Goal: Check status: Check status

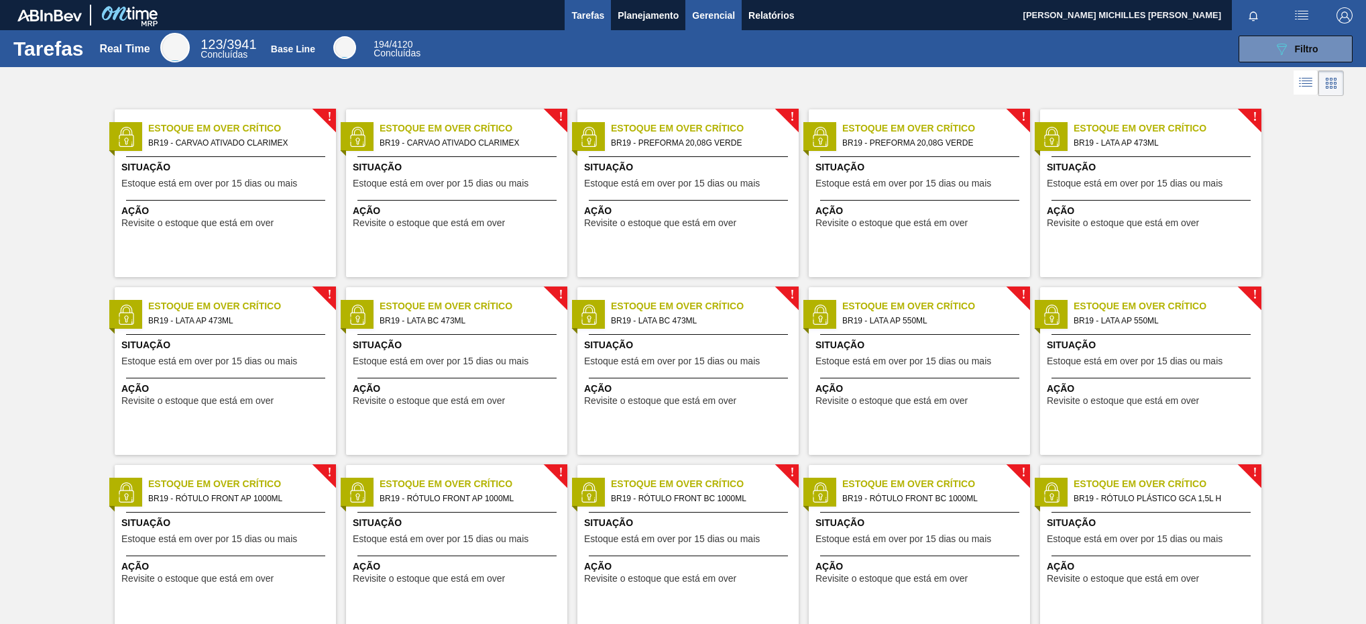
click at [685, 17] on button "Gerencial" at bounding box center [713, 15] width 56 height 30
click at [670, 23] on div at bounding box center [683, 312] width 1366 height 624
click at [661, 17] on span "Planejamento" at bounding box center [648, 15] width 61 height 16
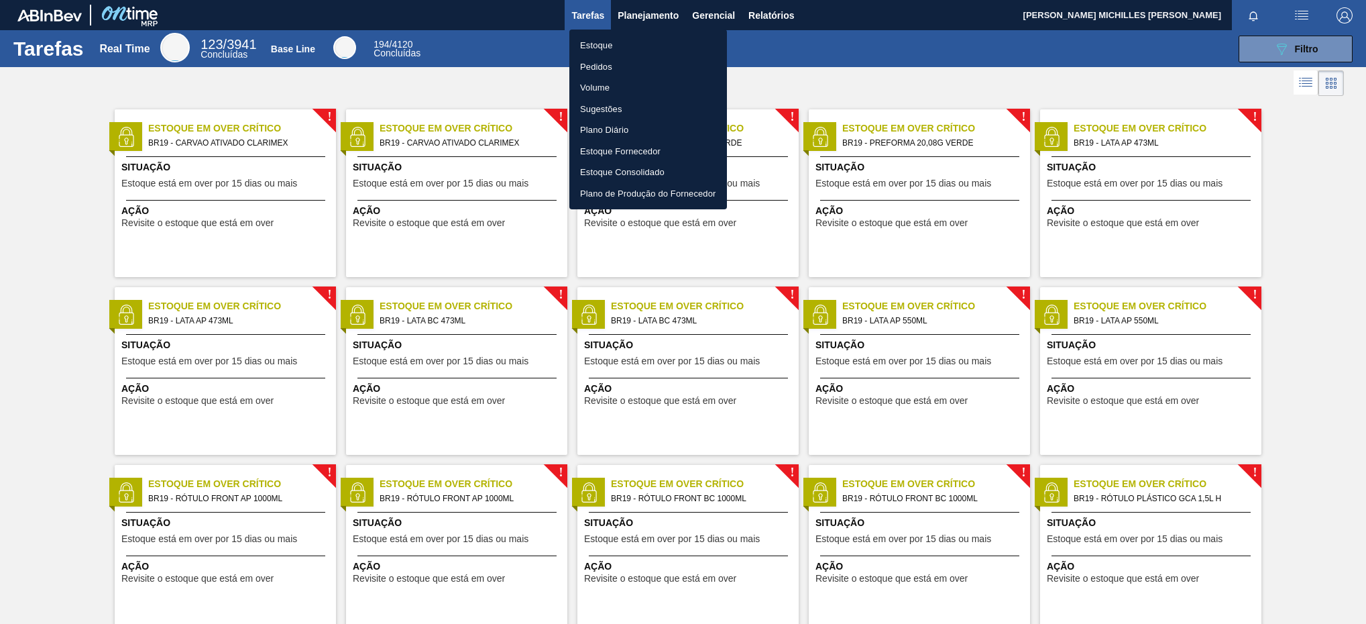
click at [657, 47] on li "Estoque" at bounding box center [648, 45] width 158 height 21
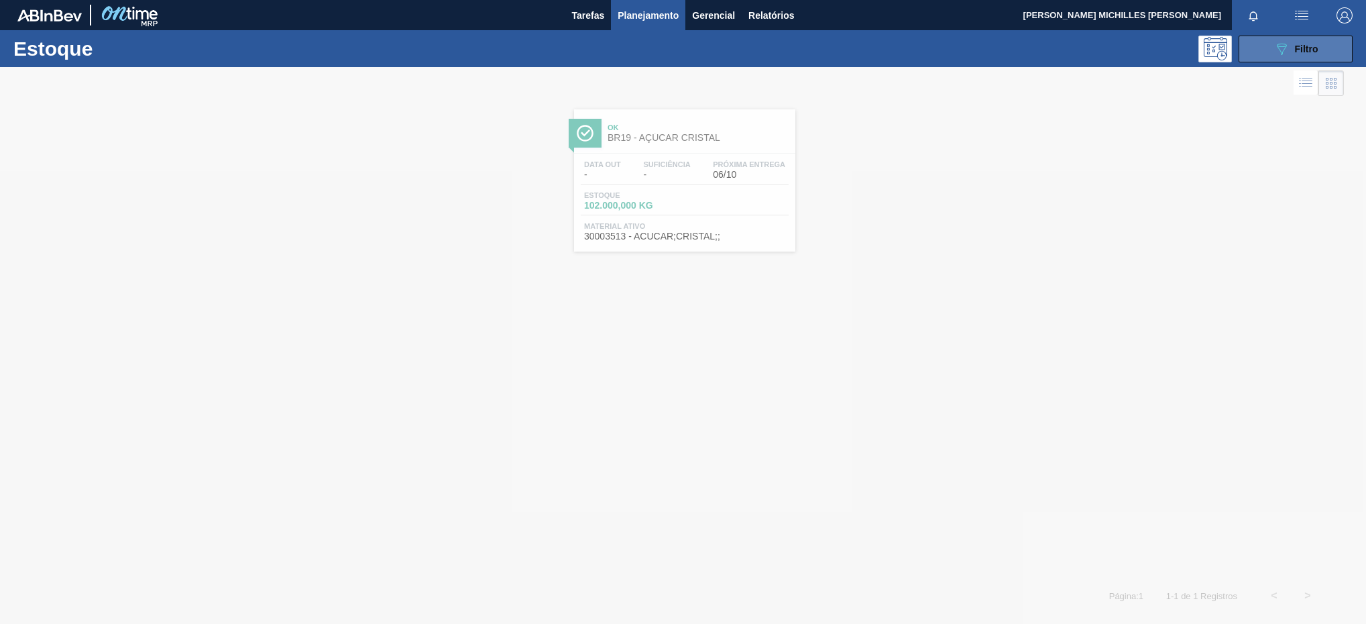
click at [1280, 55] on icon "089F7B8B-B2A5-4AFE-B5C0-19BA573D28AC" at bounding box center [1282, 49] width 16 height 16
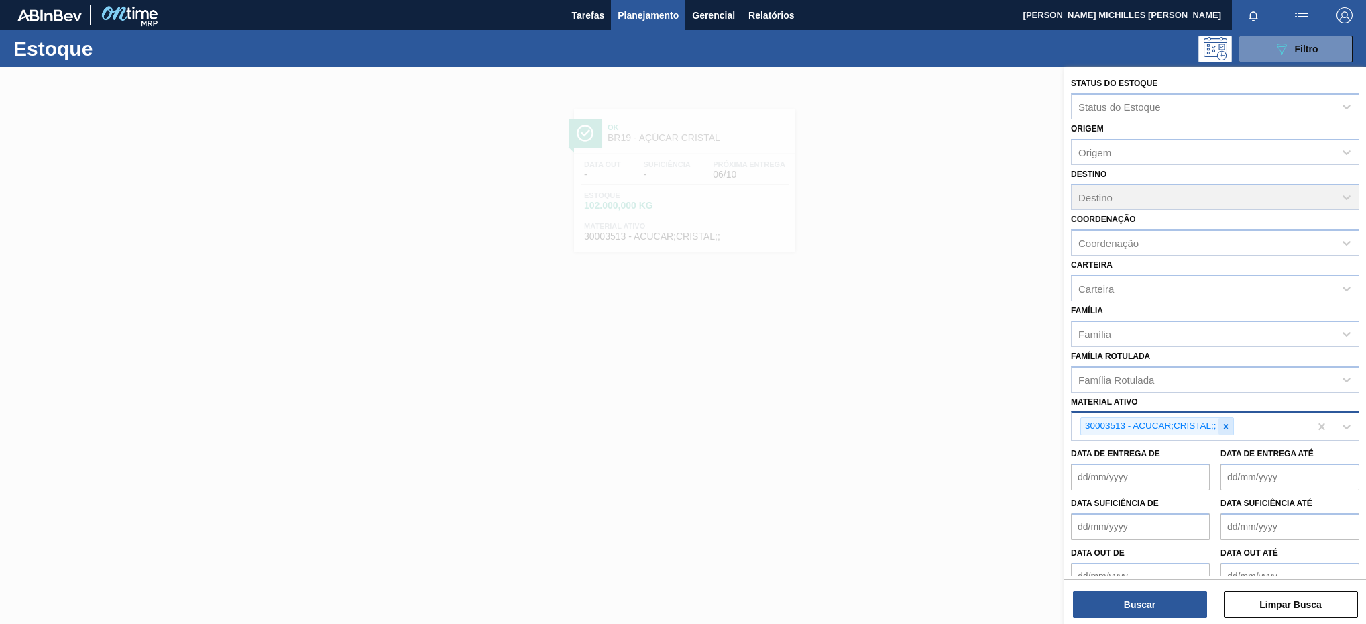
click at [1221, 427] on div at bounding box center [1226, 426] width 15 height 17
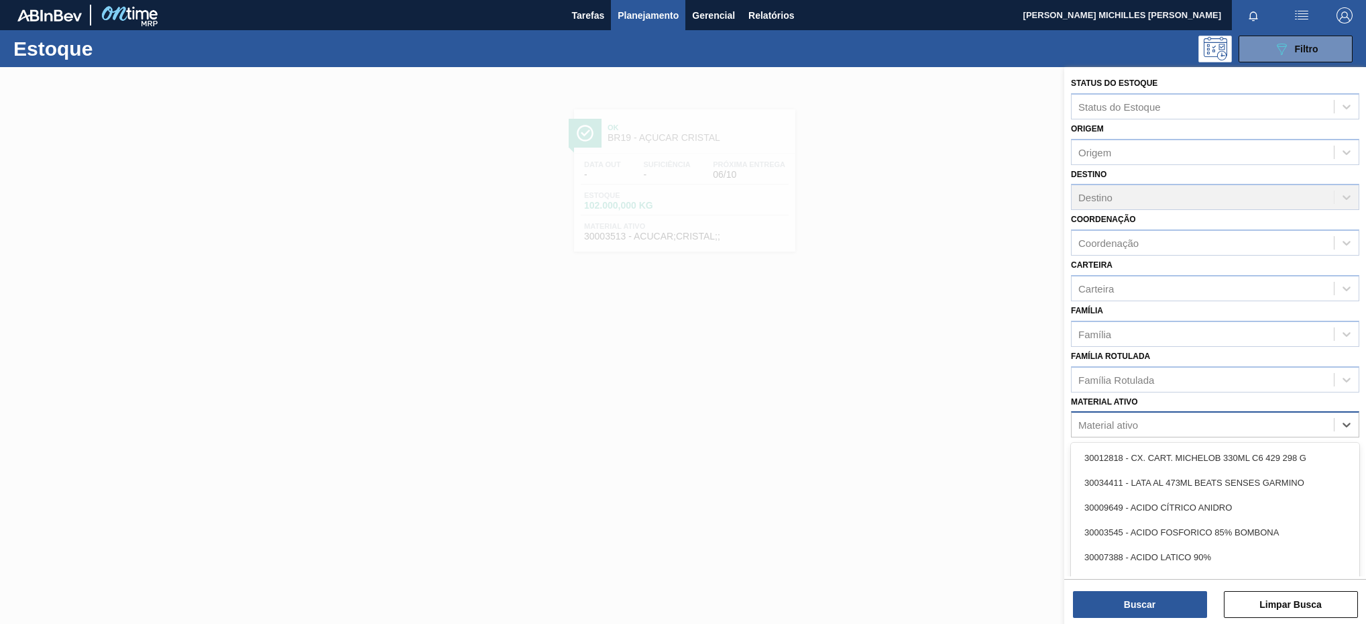
click at [1284, 413] on div "Material ativo" at bounding box center [1215, 424] width 288 height 26
paste ativo "30002311"
type ativo "30002311"
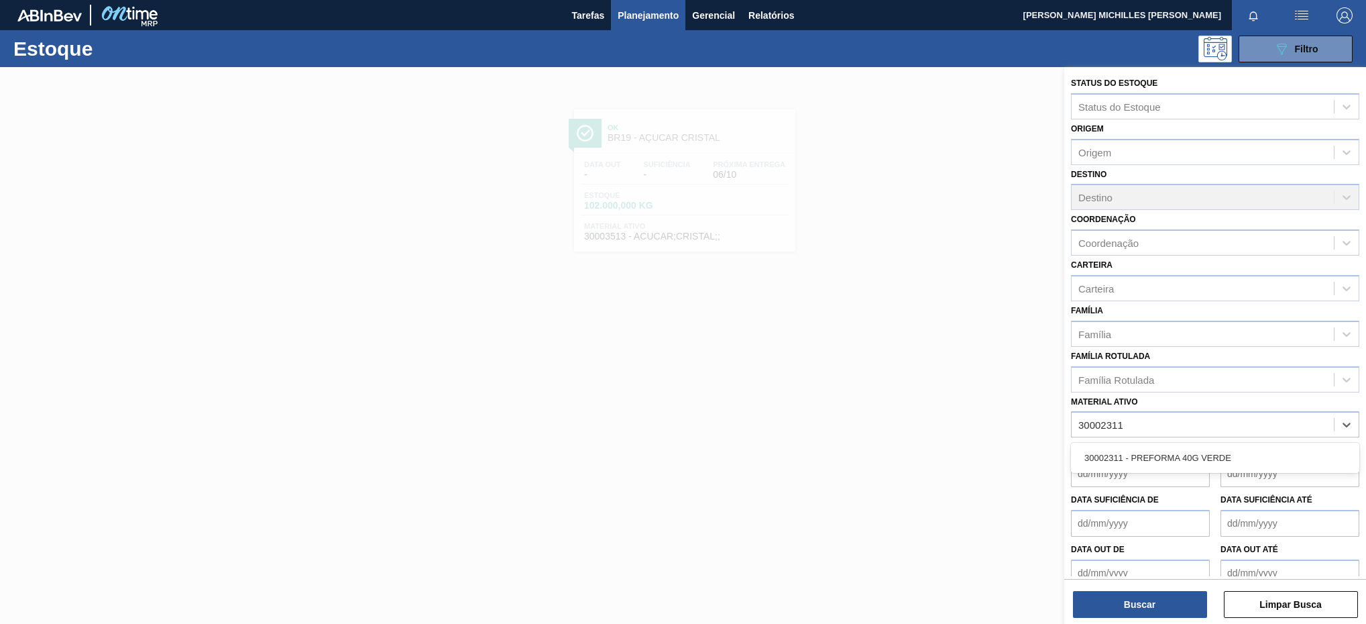
drag, startPoint x: 1216, startPoint y: 465, endPoint x: 1211, endPoint y: 471, distance: 8.2
click at [1212, 469] on div "30002311 - PREFORMA 40G VERDE" at bounding box center [1215, 457] width 288 height 25
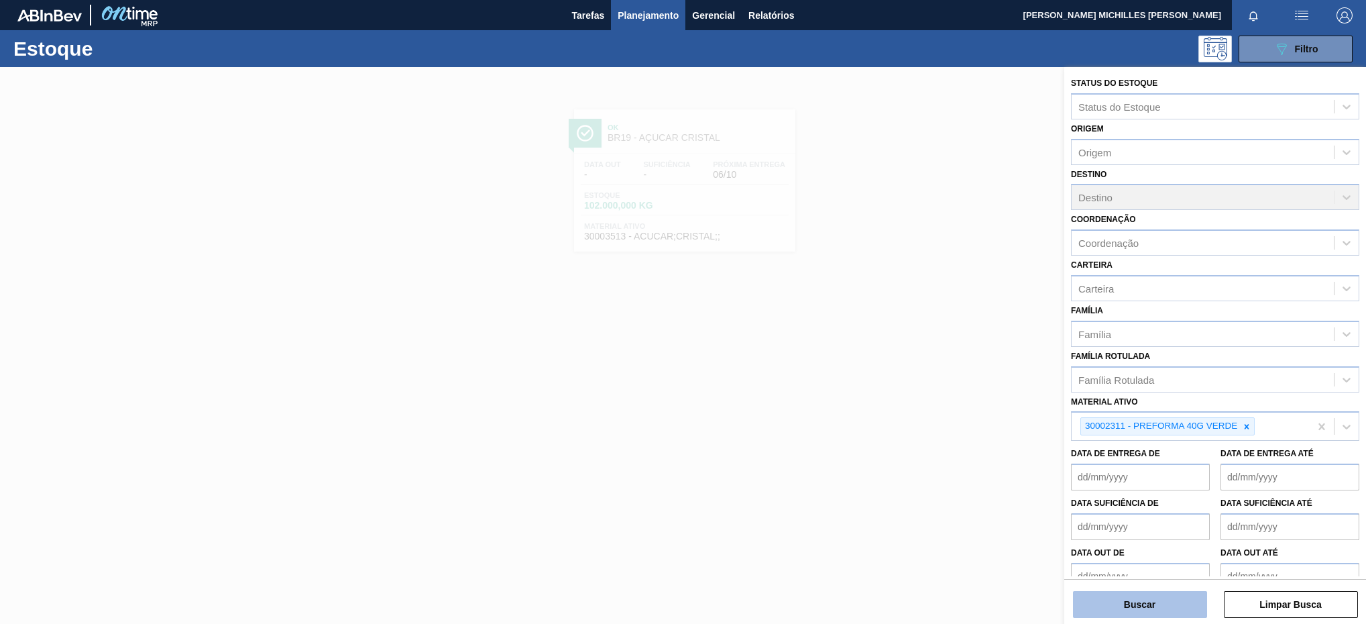
click at [1183, 602] on button "Buscar" at bounding box center [1140, 604] width 134 height 27
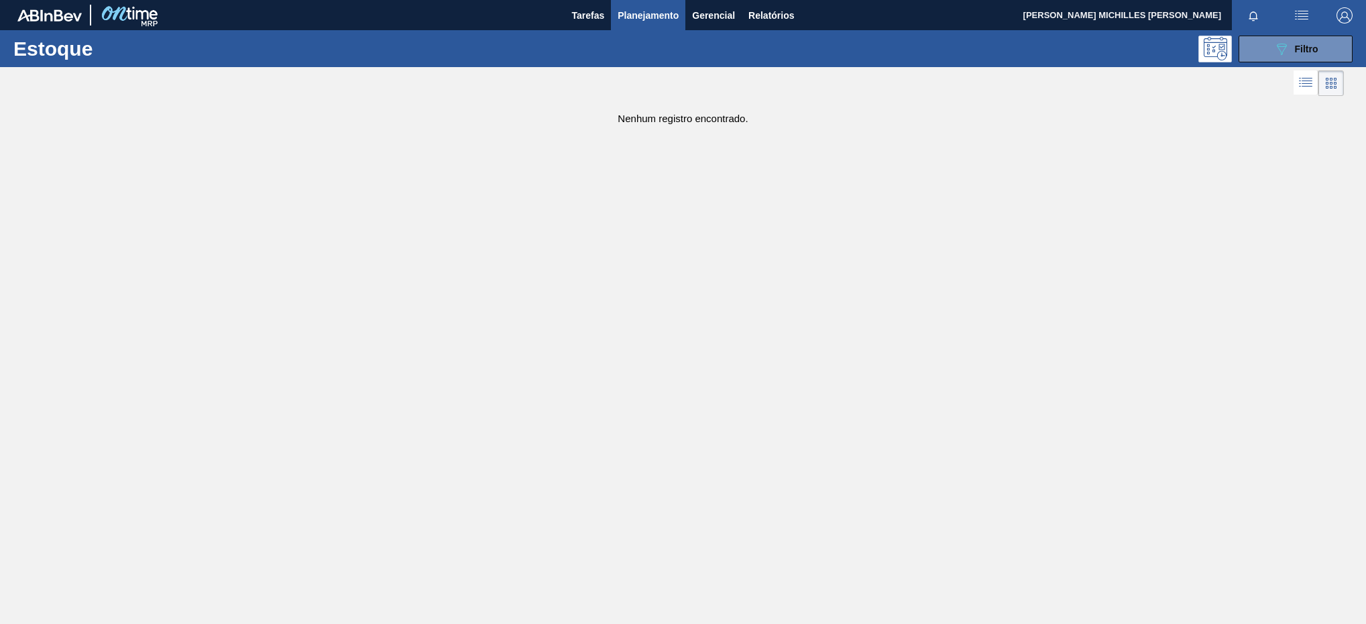
drag, startPoint x: 1258, startPoint y: 52, endPoint x: 1234, endPoint y: 129, distance: 80.6
click at [1258, 57] on button "089F7B8B-B2A5-4AFE-B5C0-19BA573D28AC Filtro" at bounding box center [1296, 49] width 114 height 27
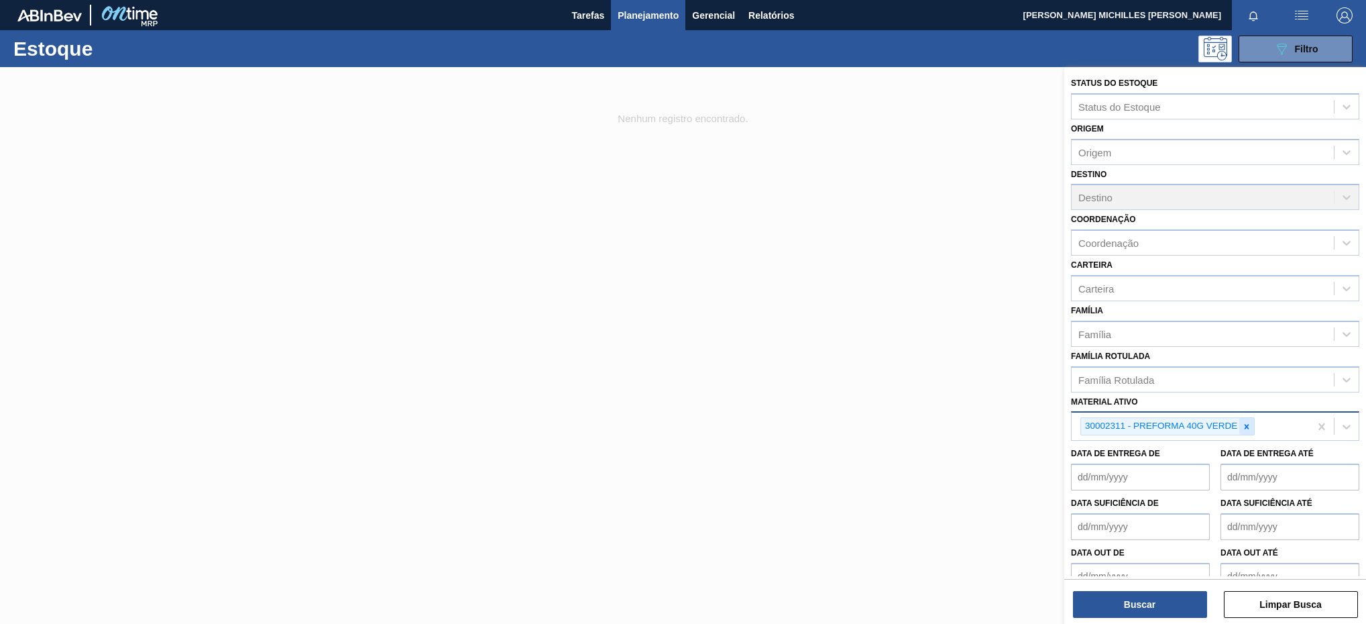
click at [1246, 419] on div at bounding box center [1246, 426] width 15 height 17
paste ativo "30003048"
type ativo "30003048"
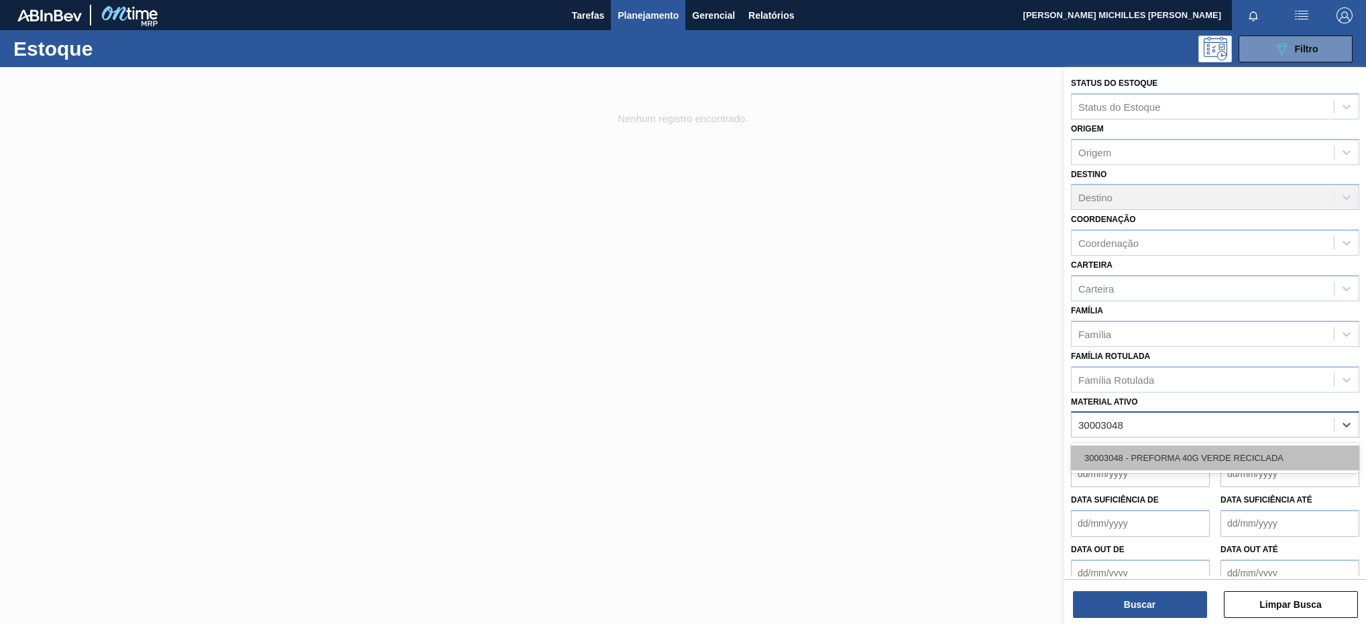
click at [1217, 461] on div "30003048 - PREFORMA 40G VERDE RECICLADA" at bounding box center [1215, 457] width 288 height 25
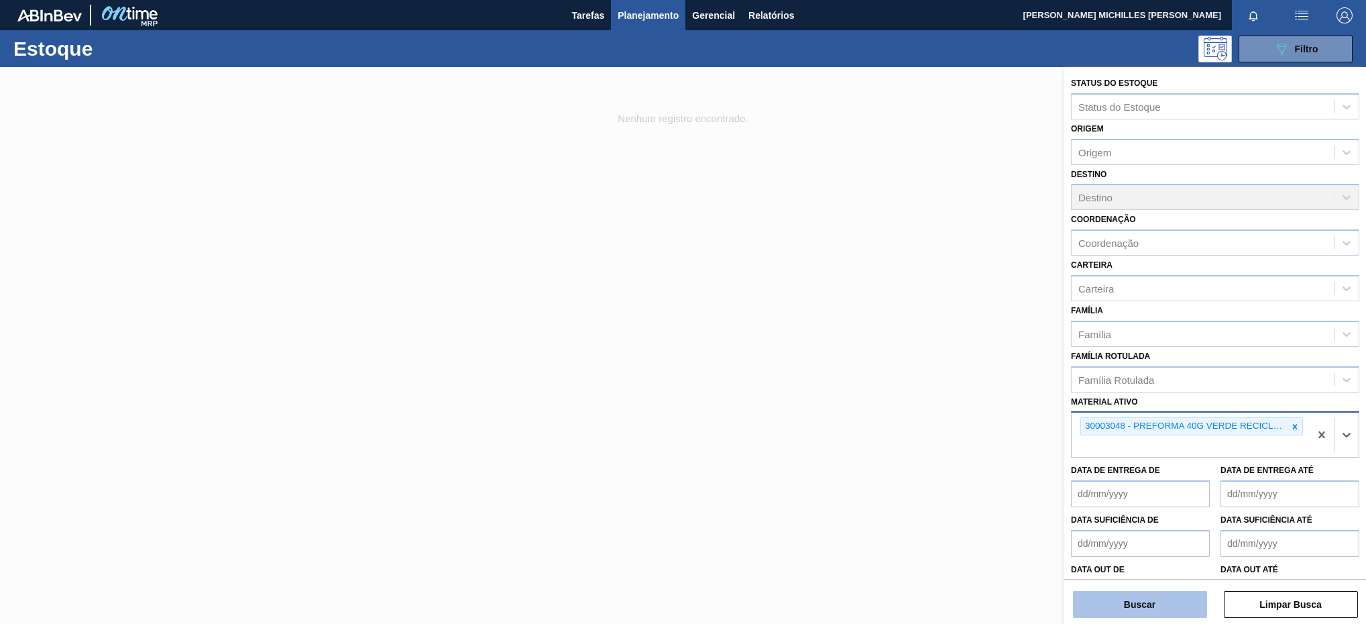
click at [1166, 598] on button "Buscar" at bounding box center [1140, 604] width 134 height 27
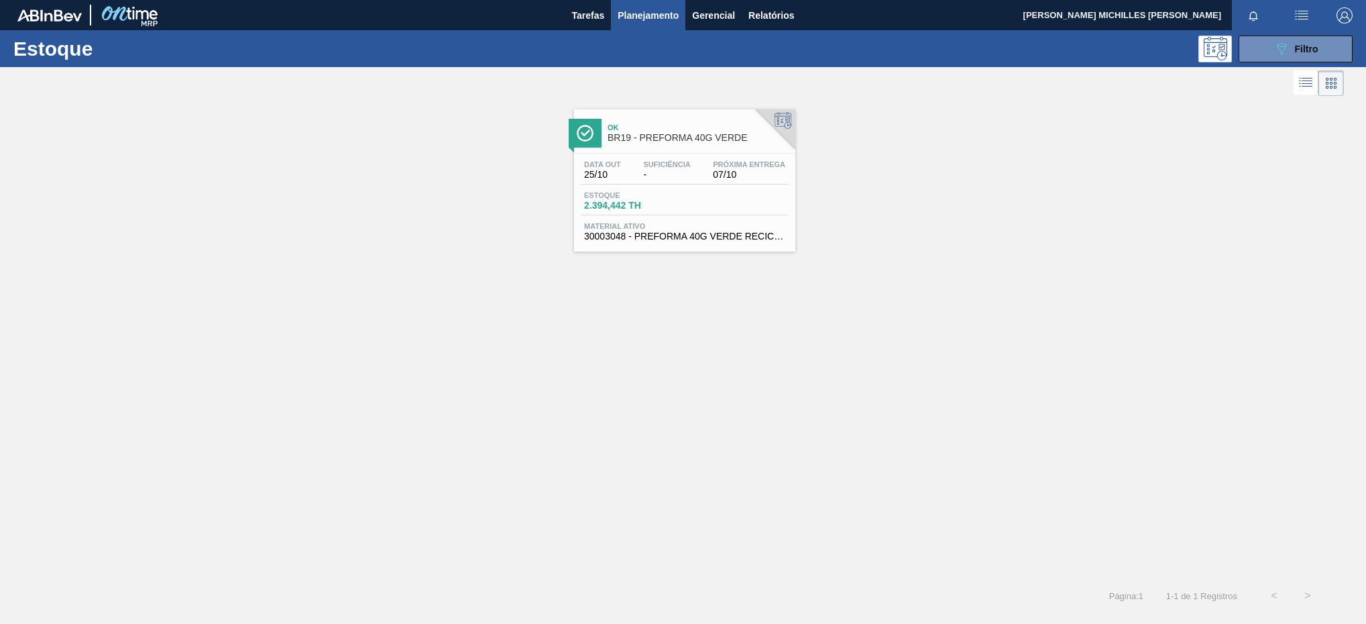
click at [690, 168] on span "Suficiência" at bounding box center [666, 164] width 47 height 8
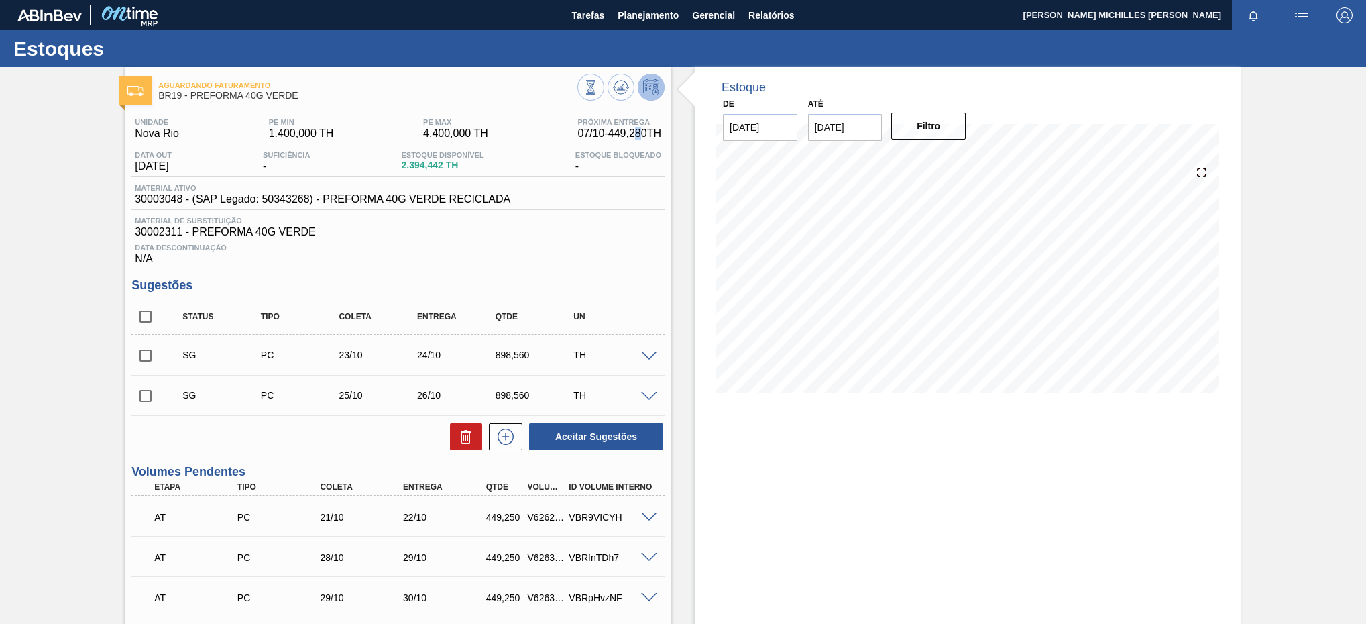
click at [640, 129] on span "07/10 - 449,280 TH" at bounding box center [619, 133] width 84 height 12
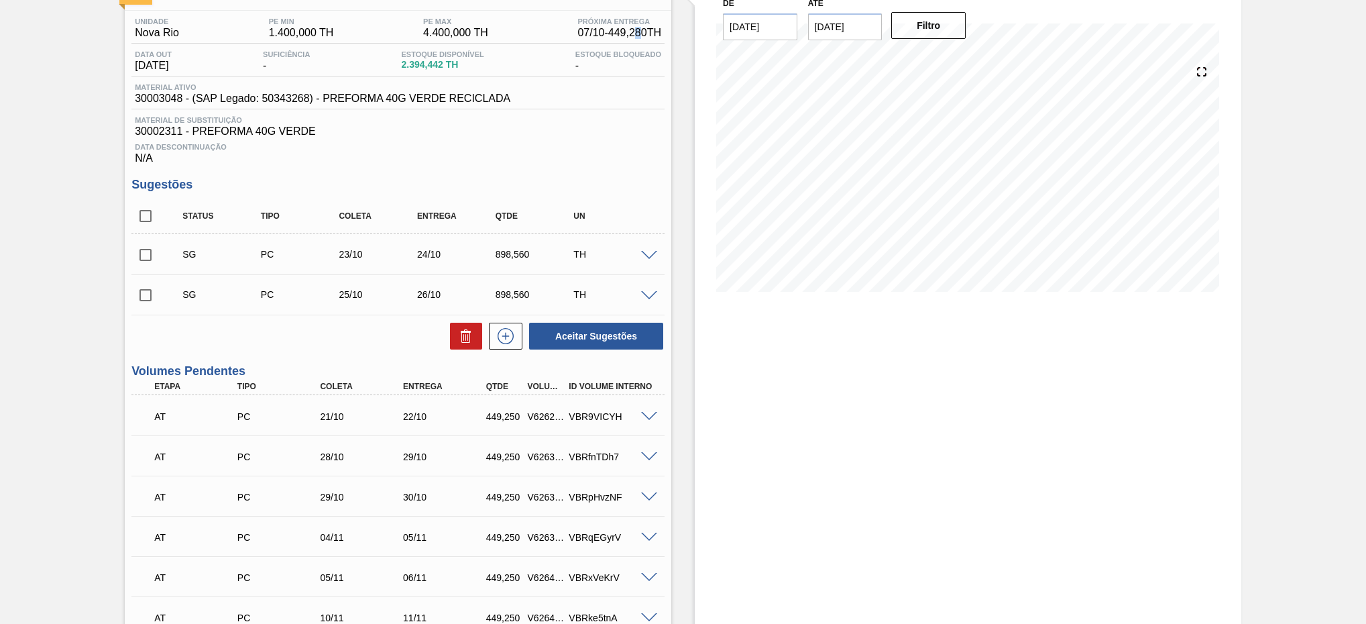
scroll to position [402, 0]
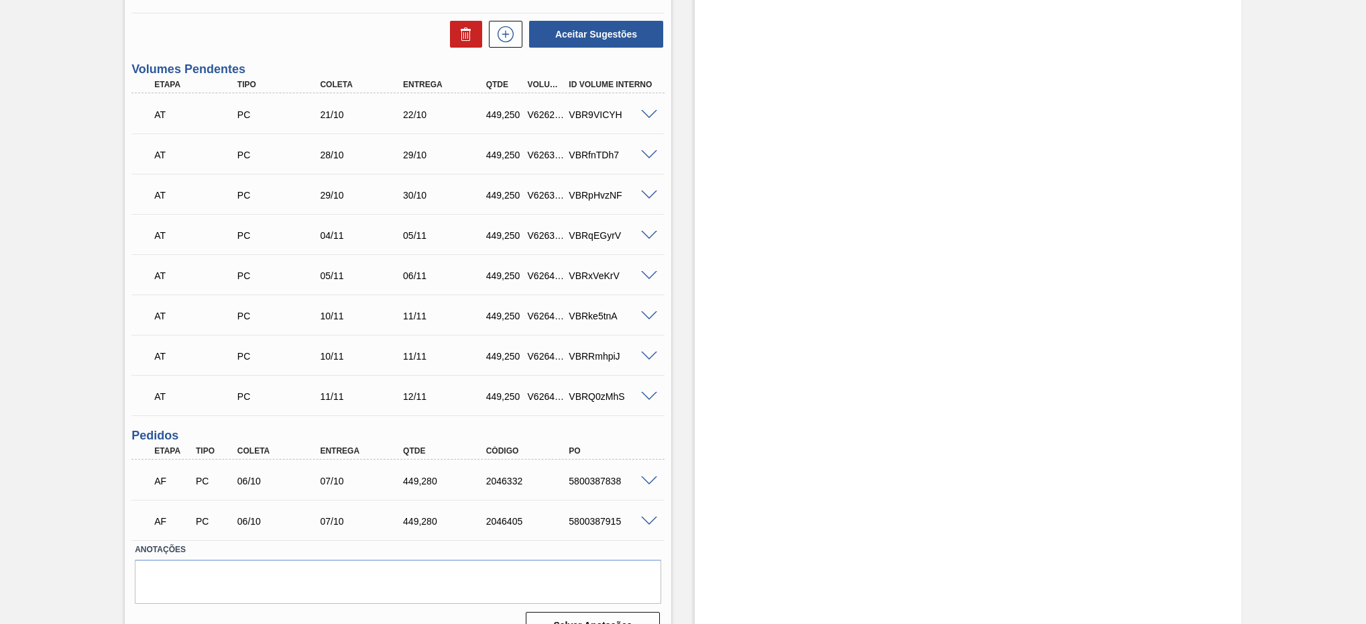
click at [643, 486] on span at bounding box center [649, 481] width 16 height 10
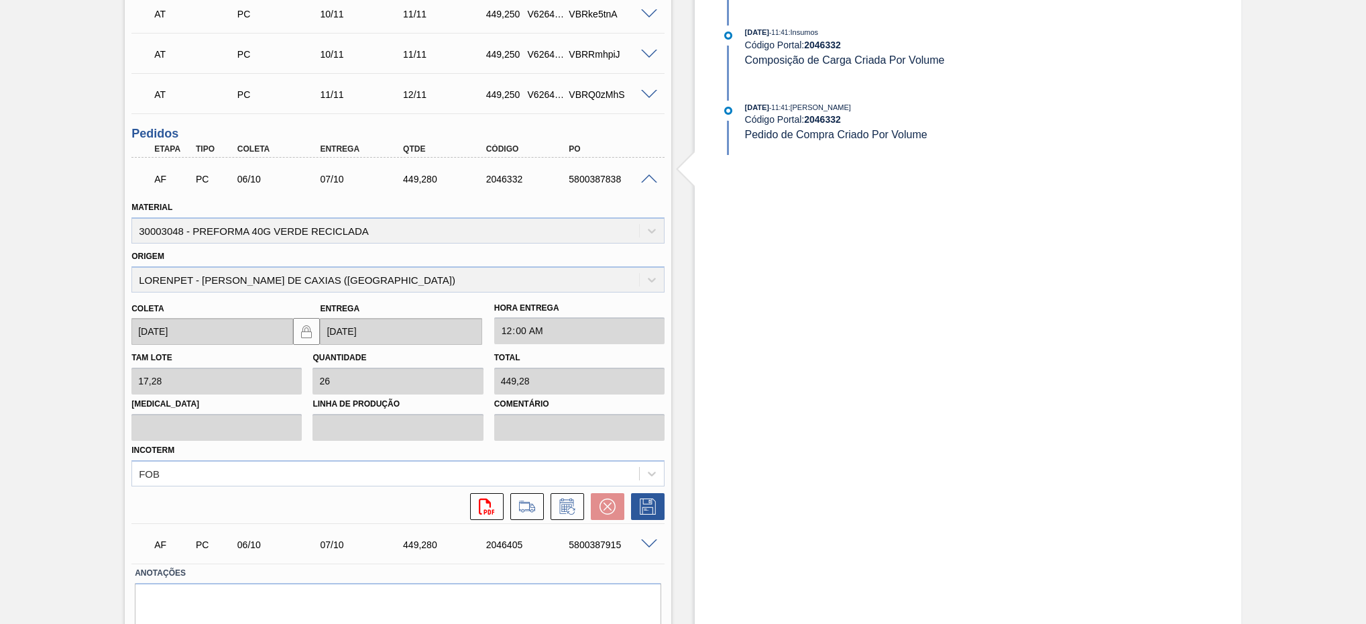
scroll to position [759, 0]
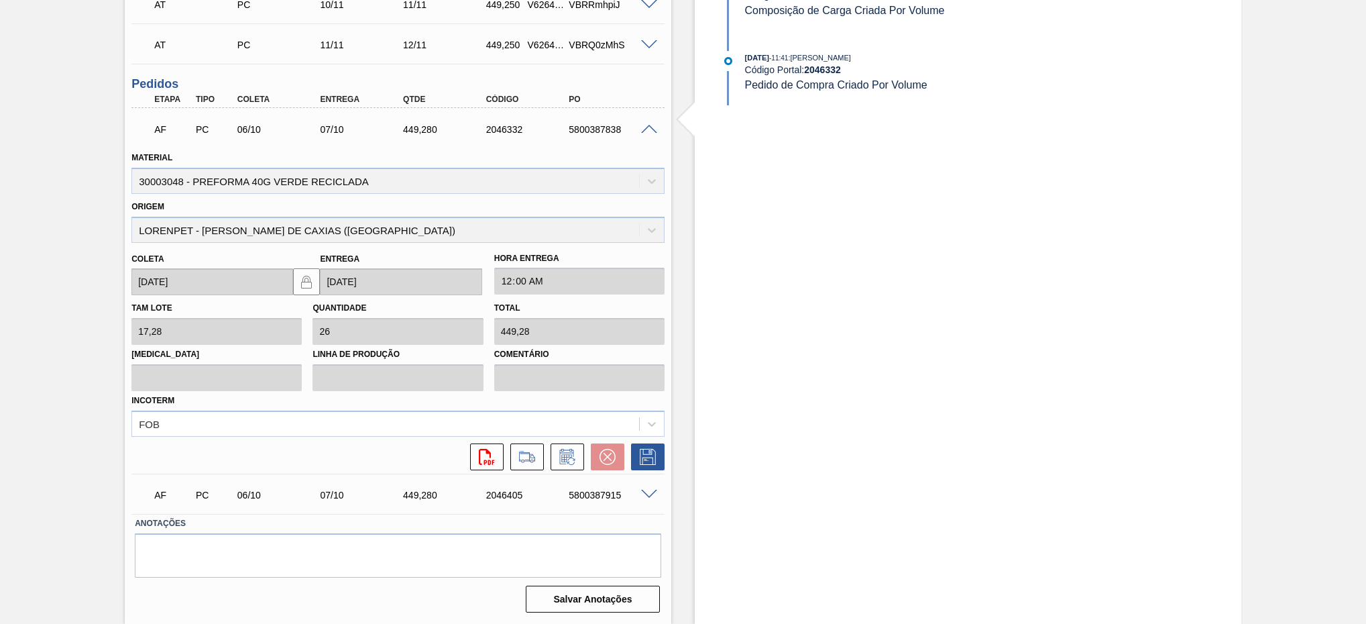
click at [653, 496] on span at bounding box center [649, 495] width 16 height 10
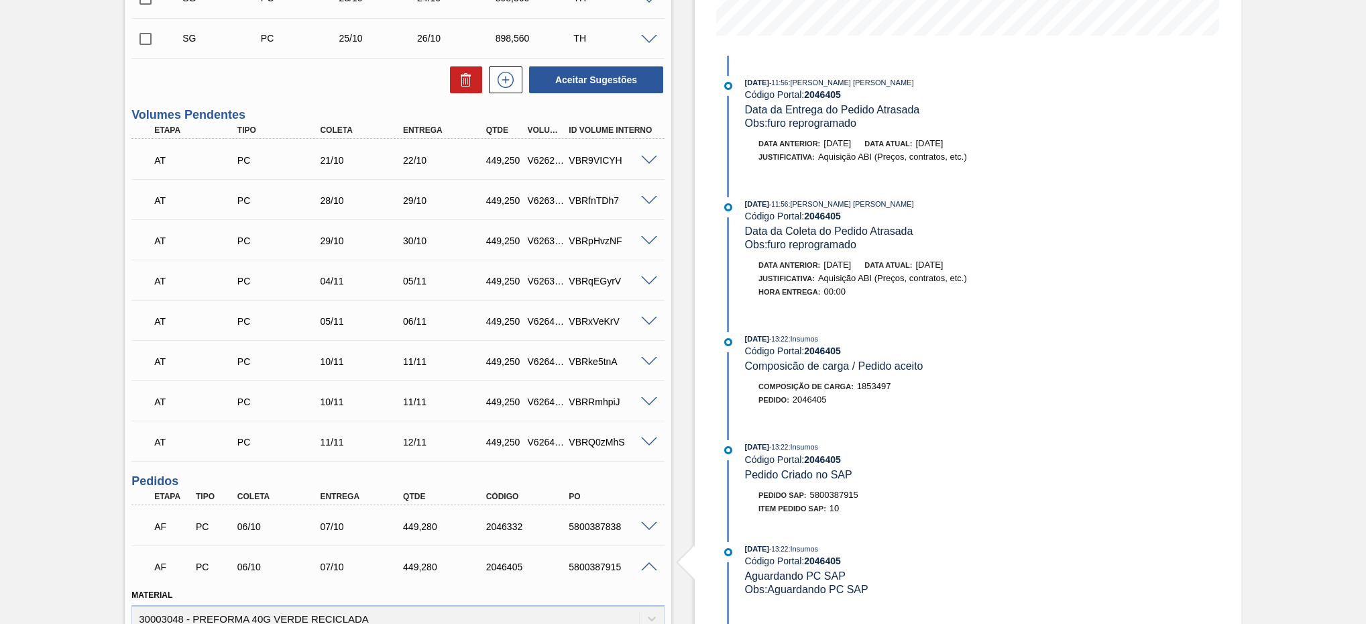
scroll to position [55, 0]
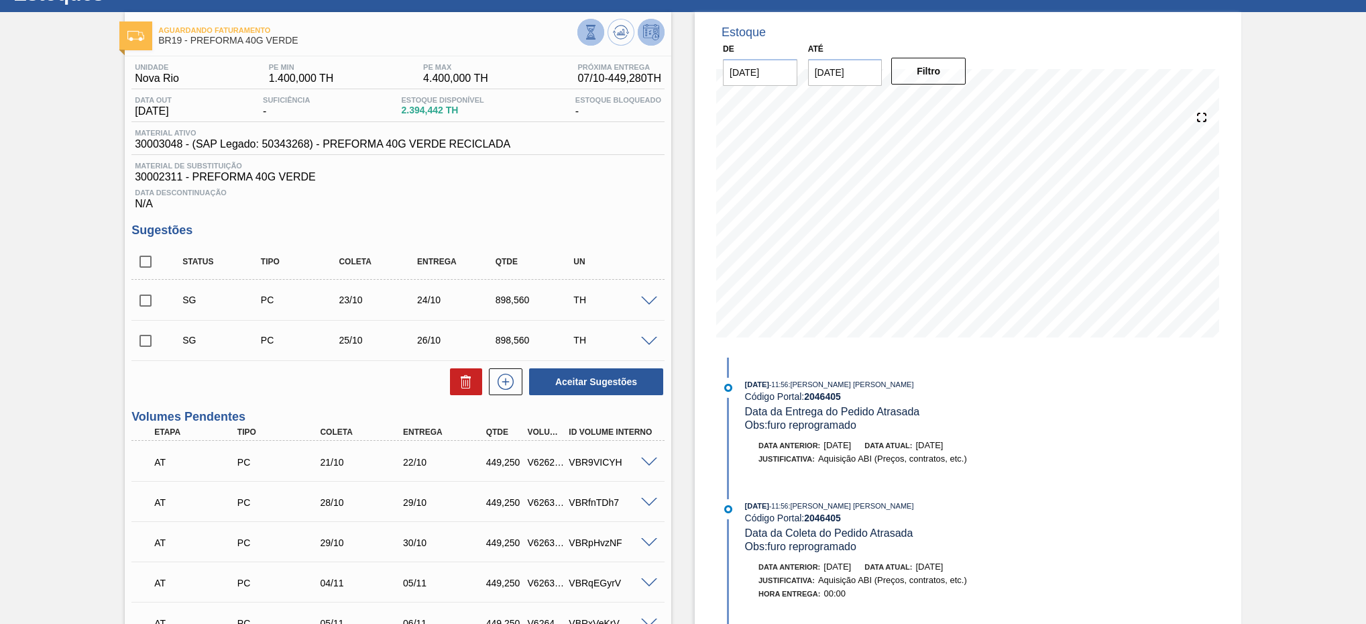
click at [583, 38] on icon at bounding box center [590, 32] width 15 height 15
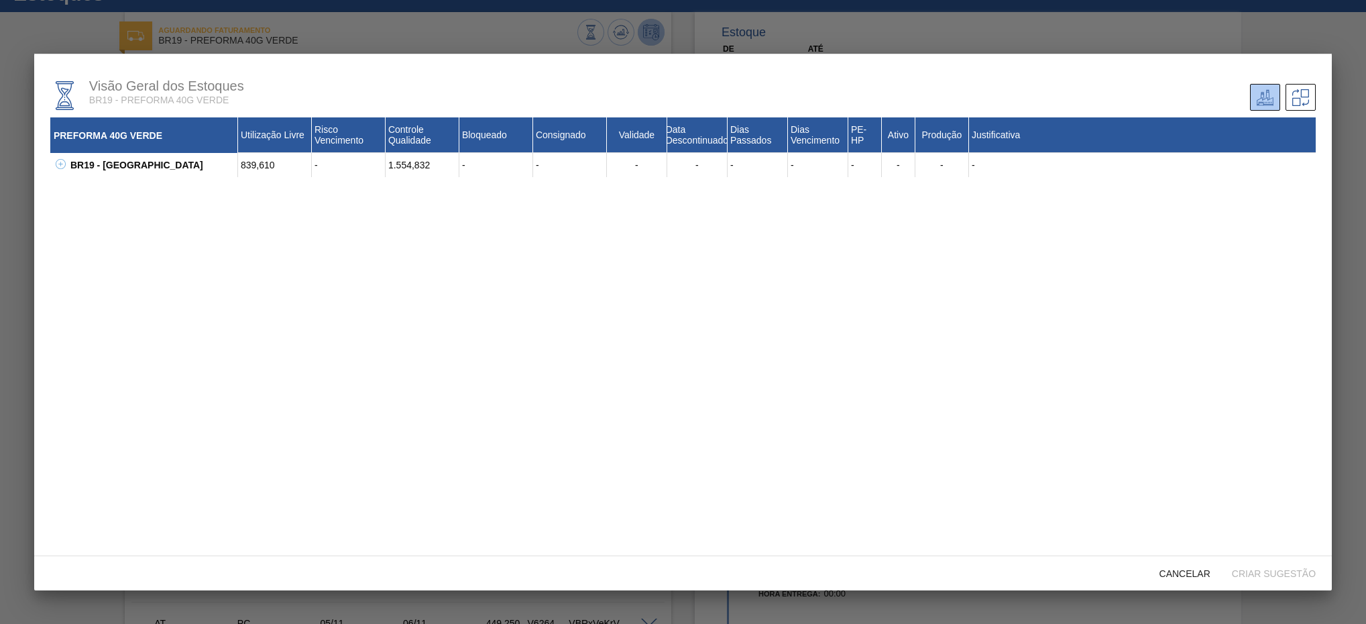
click at [1302, 30] on div at bounding box center [683, 312] width 1366 height 624
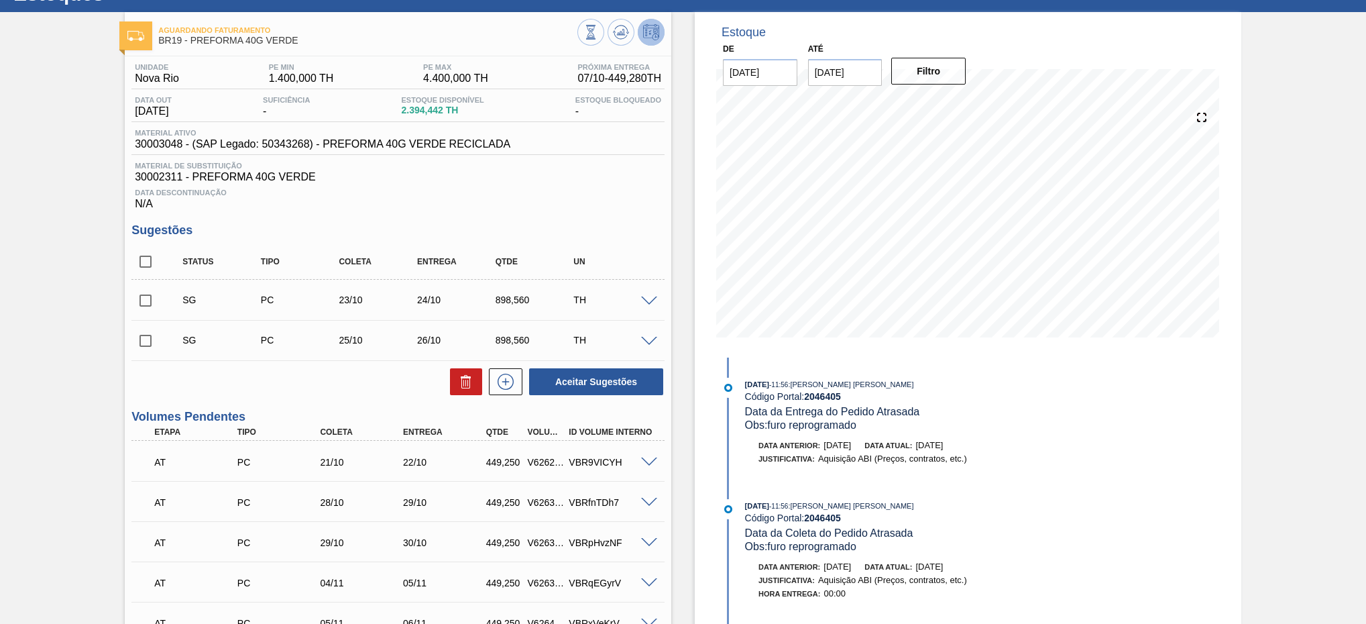
scroll to position [0, 0]
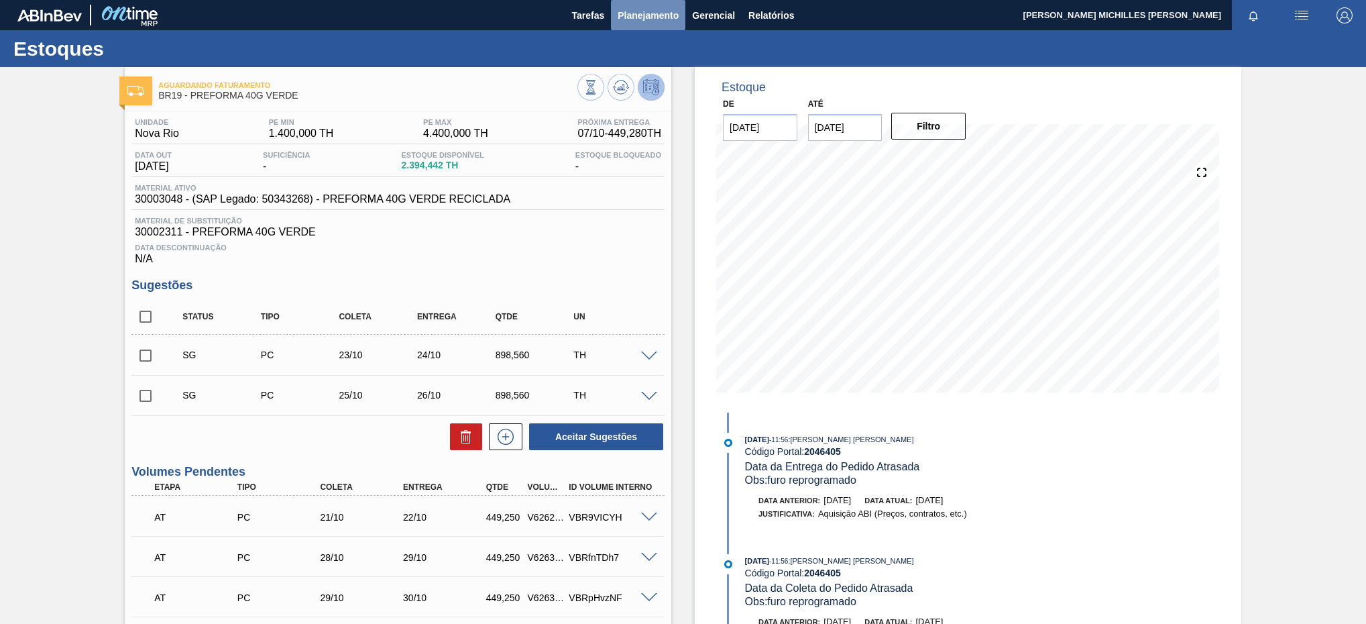
click at [654, 12] on span "Planejamento" at bounding box center [648, 15] width 61 height 16
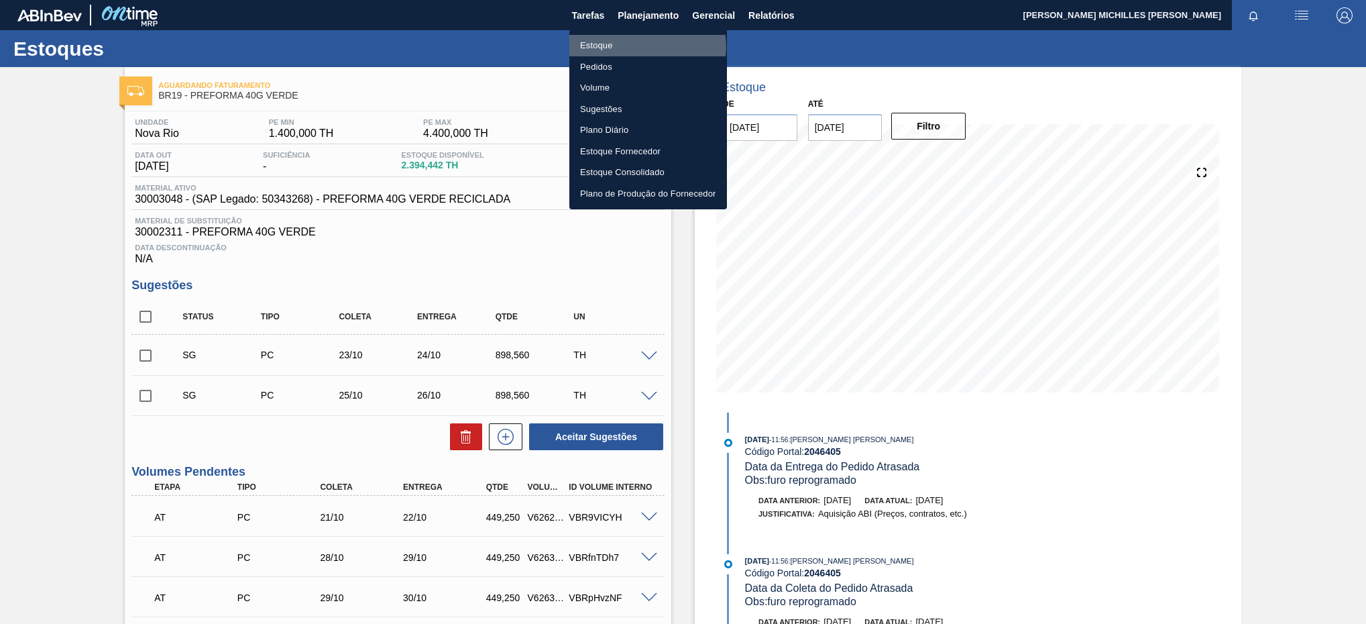
click at [646, 46] on li "Estoque" at bounding box center [648, 45] width 158 height 21
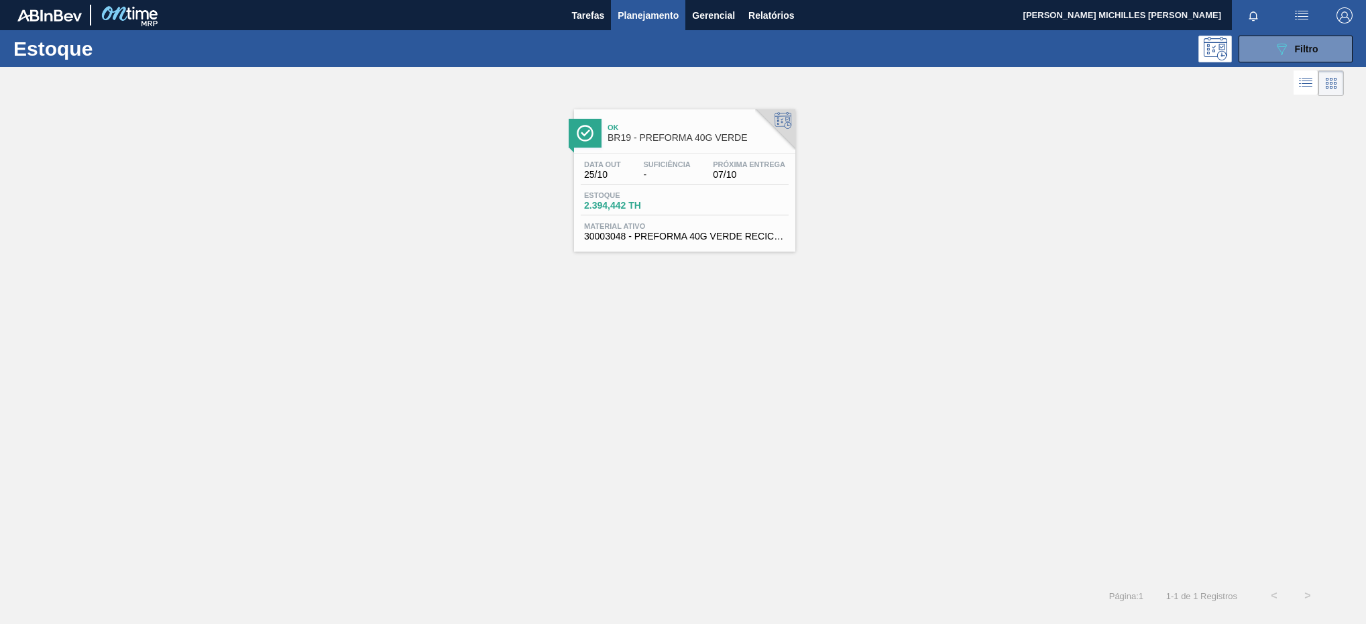
click at [1264, 59] on button "089F7B8B-B2A5-4AFE-B5C0-19BA573D28AC Filtro" at bounding box center [1296, 49] width 114 height 27
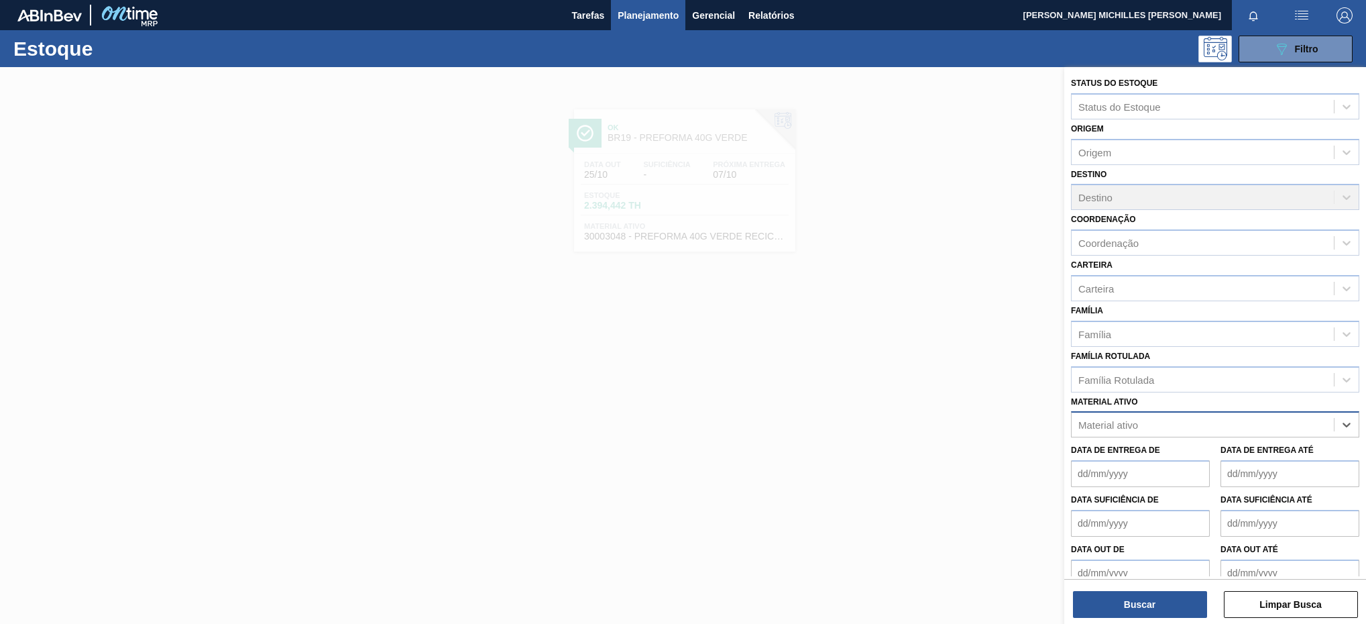
paste ativo "30003164"
type ativo "30003164"
click at [1223, 463] on div "30003164 - PREFORMA 20,08G VERDE RECICLADA" at bounding box center [1215, 457] width 288 height 25
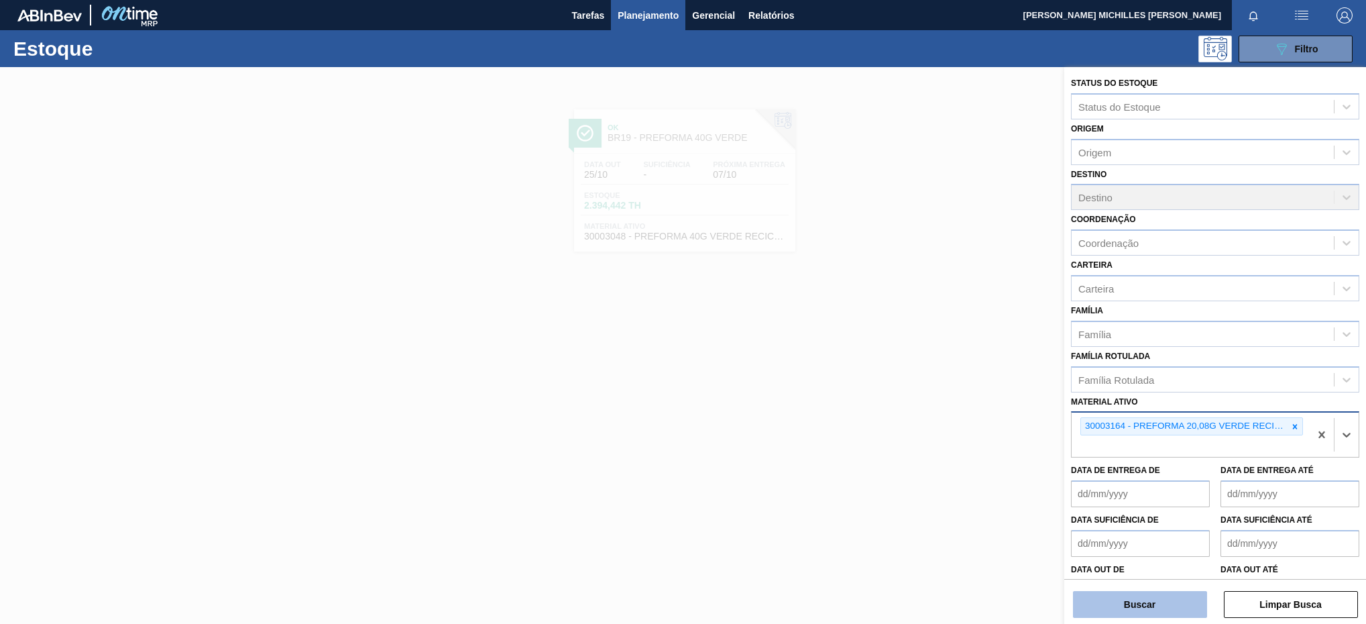
click at [1141, 610] on button "Buscar" at bounding box center [1140, 604] width 134 height 27
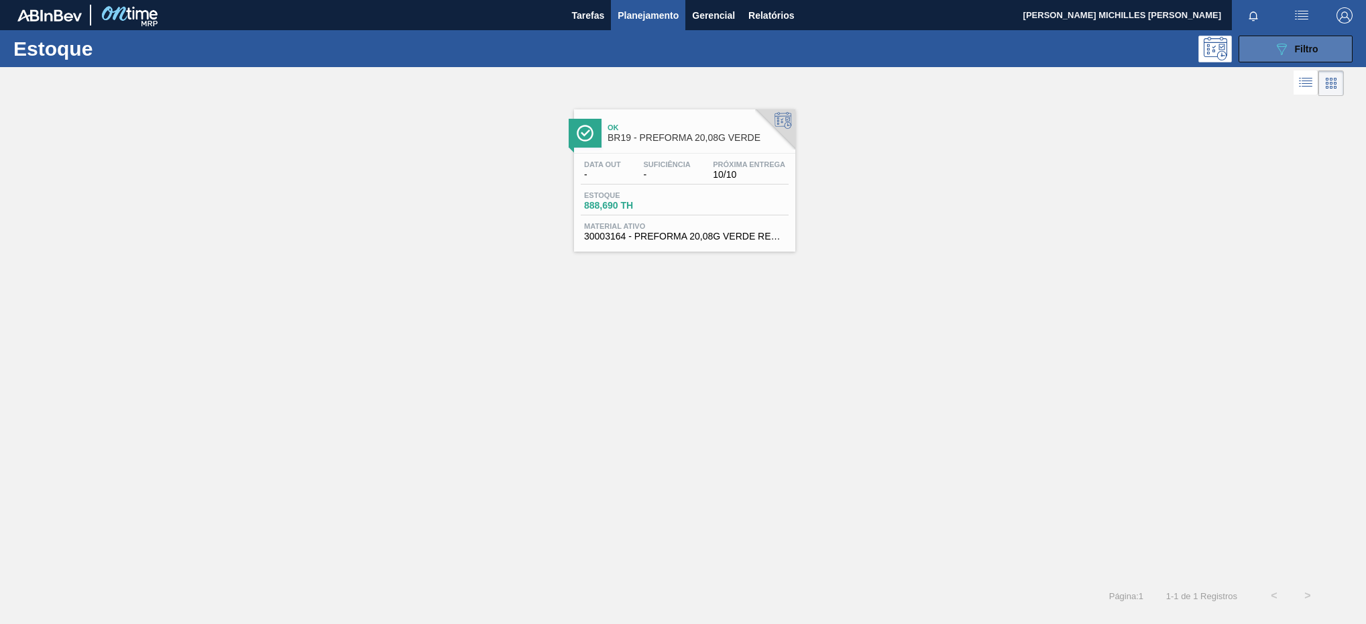
click at [1294, 54] on div "089F7B8B-B2A5-4AFE-B5C0-19BA573D28AC Filtro" at bounding box center [1296, 49] width 45 height 16
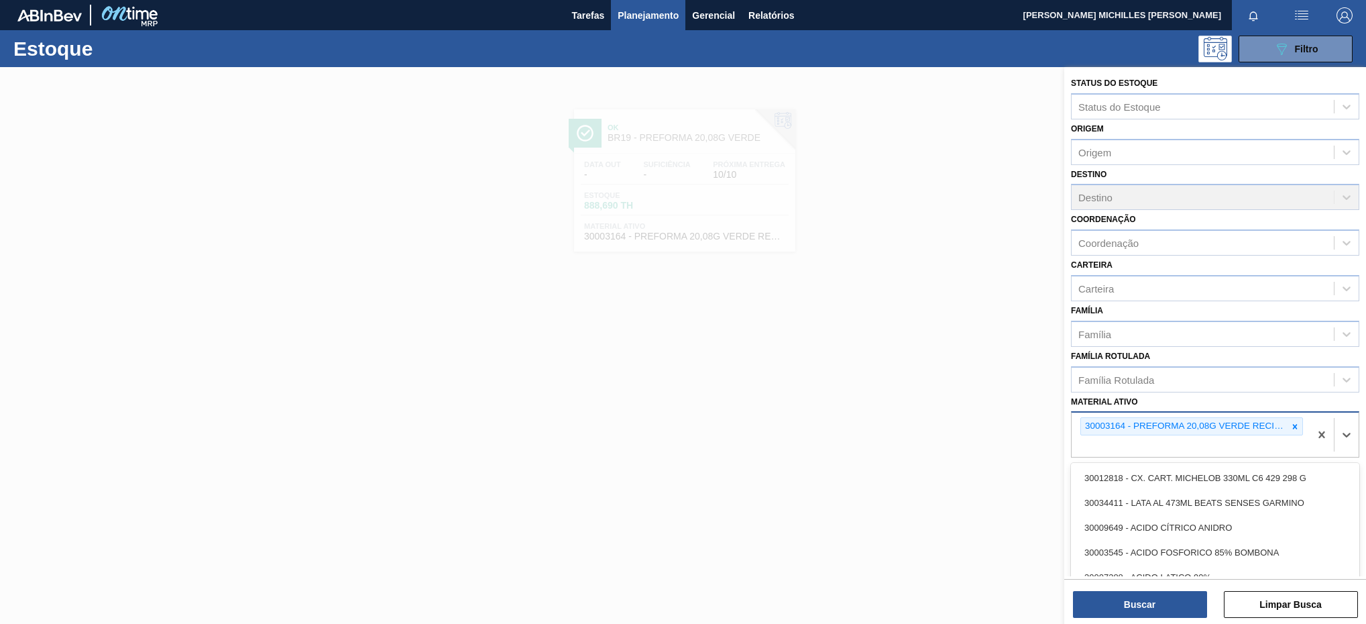
click at [1268, 449] on div "30003164 - PREFORMA 20,08G VERDE RECICLADA" at bounding box center [1191, 434] width 238 height 44
paste ativo "30002305"
type ativo "30002305"
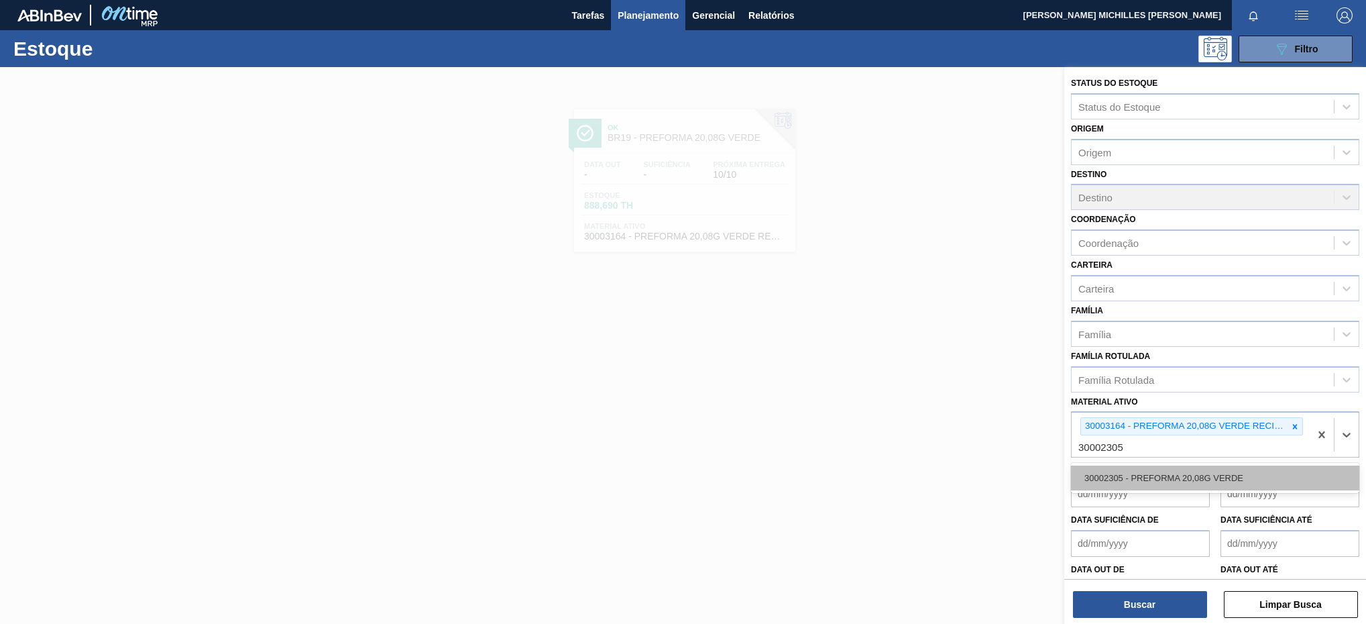
click at [1224, 471] on div "30002305 - PREFORMA 20,08G VERDE" at bounding box center [1215, 477] width 288 height 25
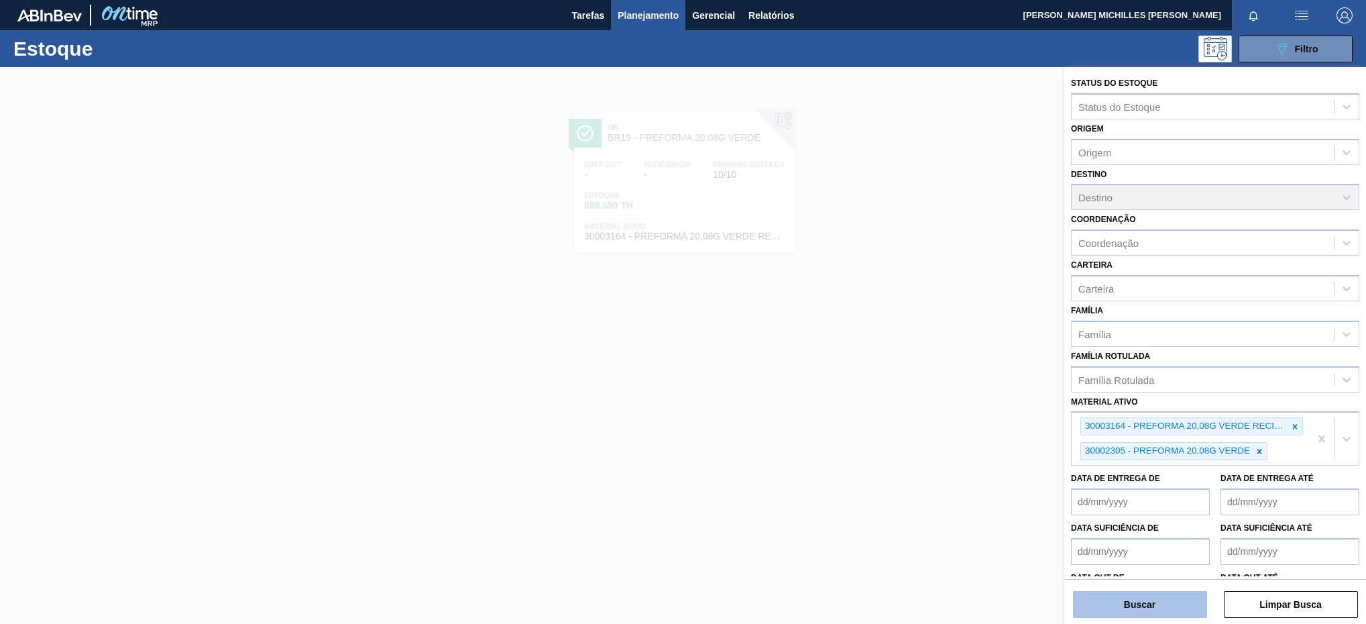
click at [1179, 612] on button "Buscar" at bounding box center [1140, 604] width 134 height 27
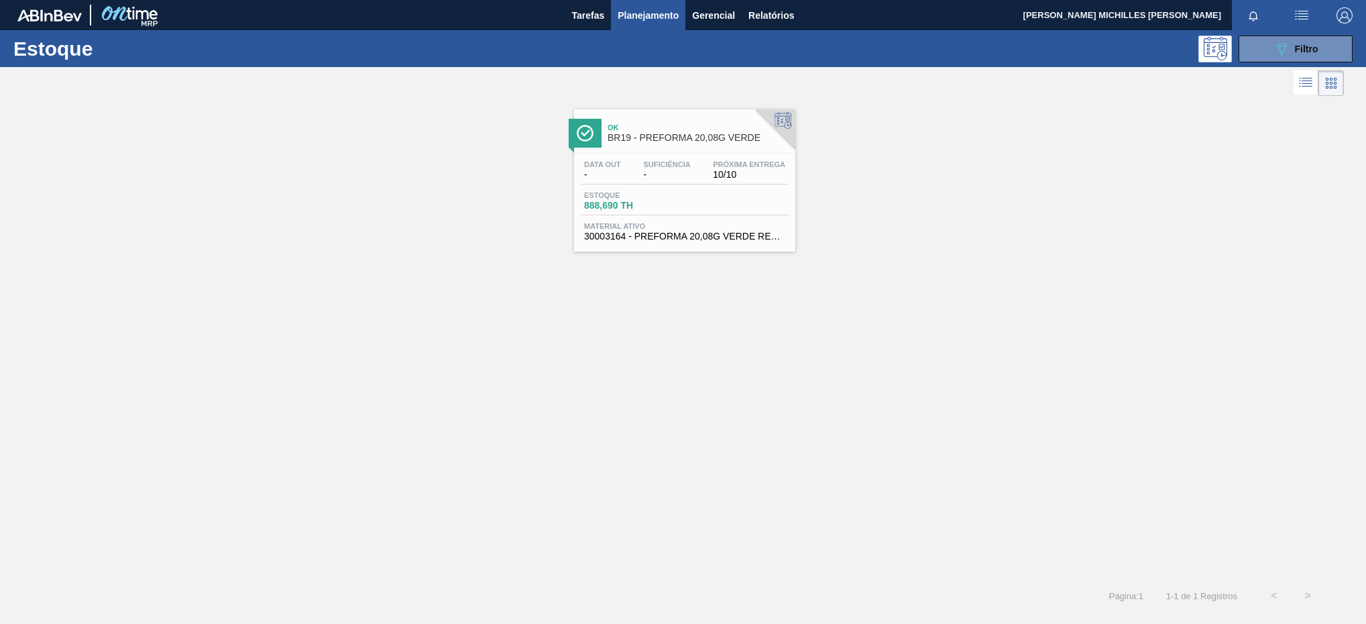
click at [662, 167] on span "Suficiência" at bounding box center [666, 164] width 47 height 8
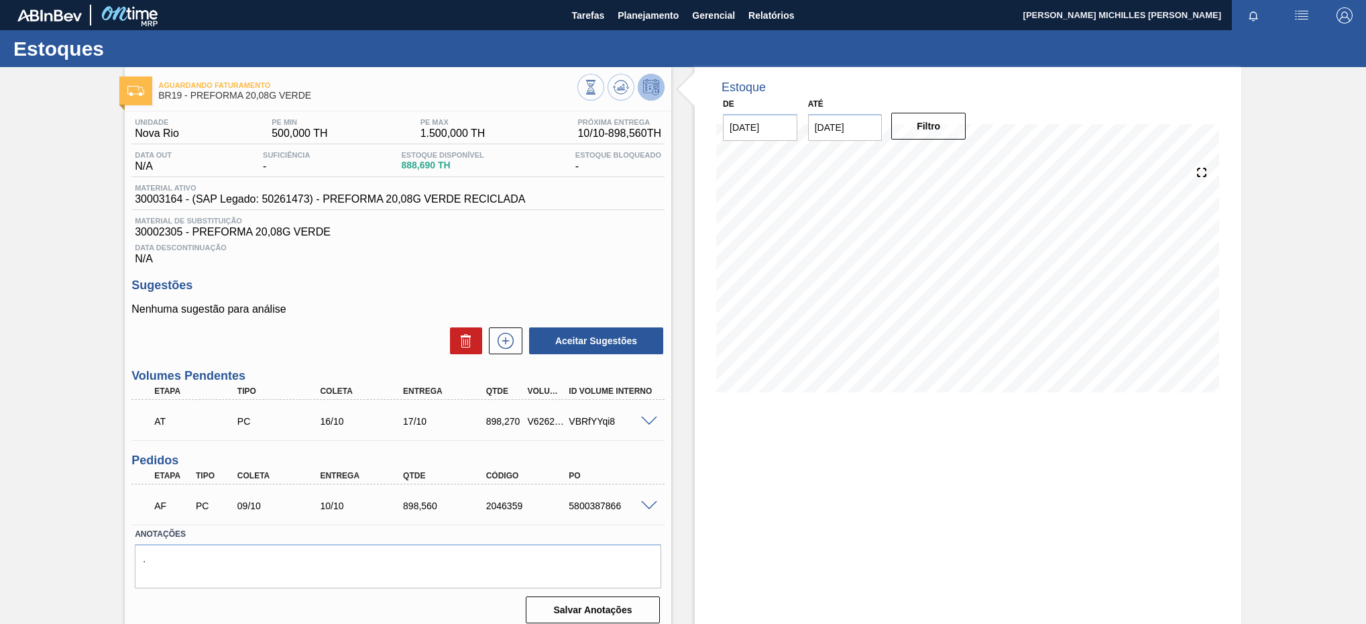
click at [659, 510] on div at bounding box center [651, 505] width 27 height 10
click at [651, 511] on span at bounding box center [649, 506] width 16 height 10
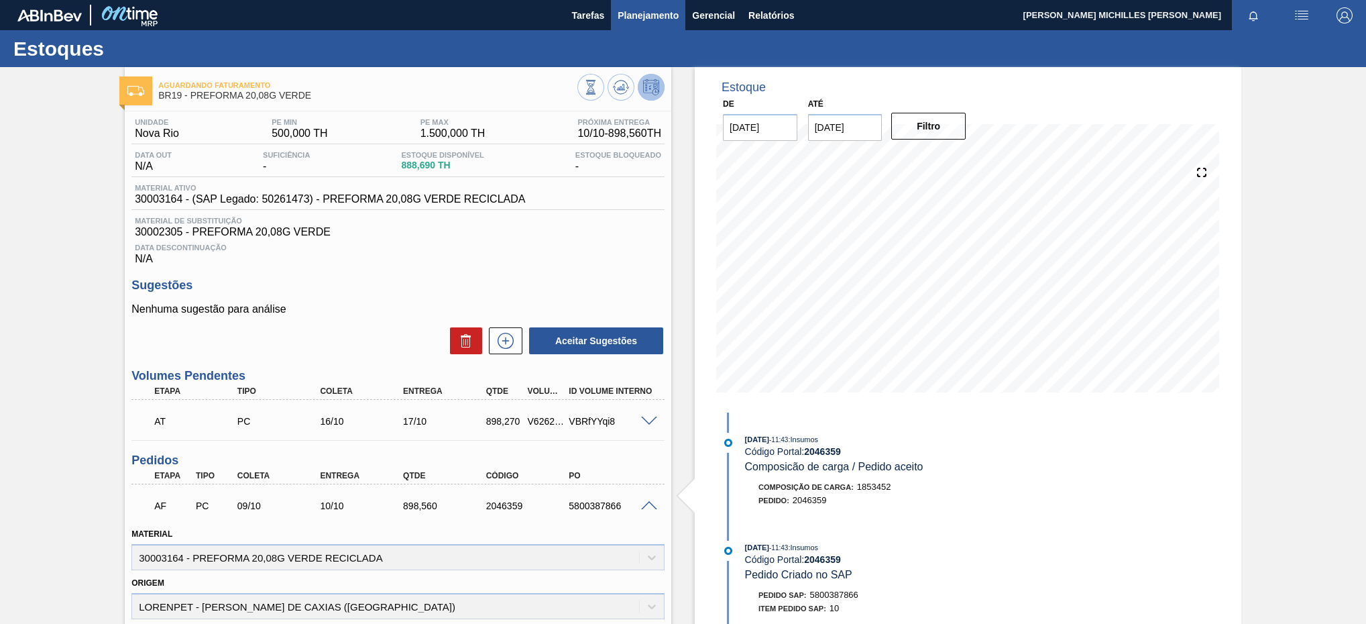
click at [642, 13] on span "Planejamento" at bounding box center [648, 15] width 61 height 16
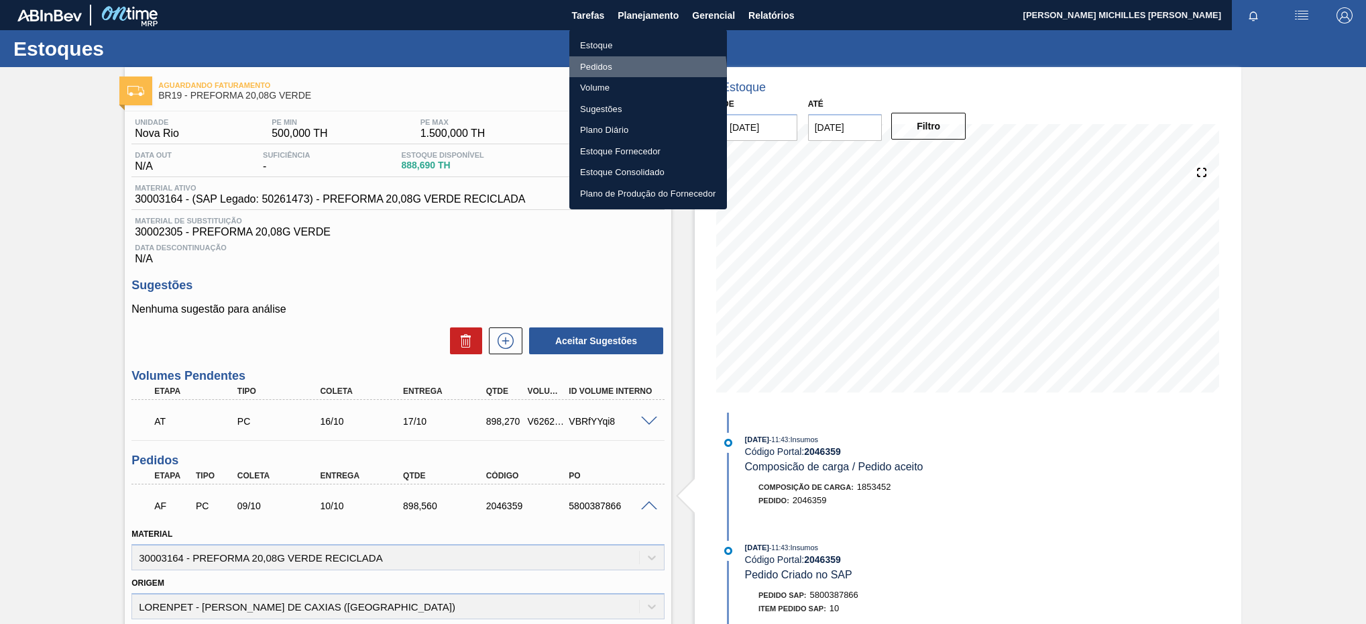
click at [632, 69] on li "Pedidos" at bounding box center [648, 66] width 158 height 21
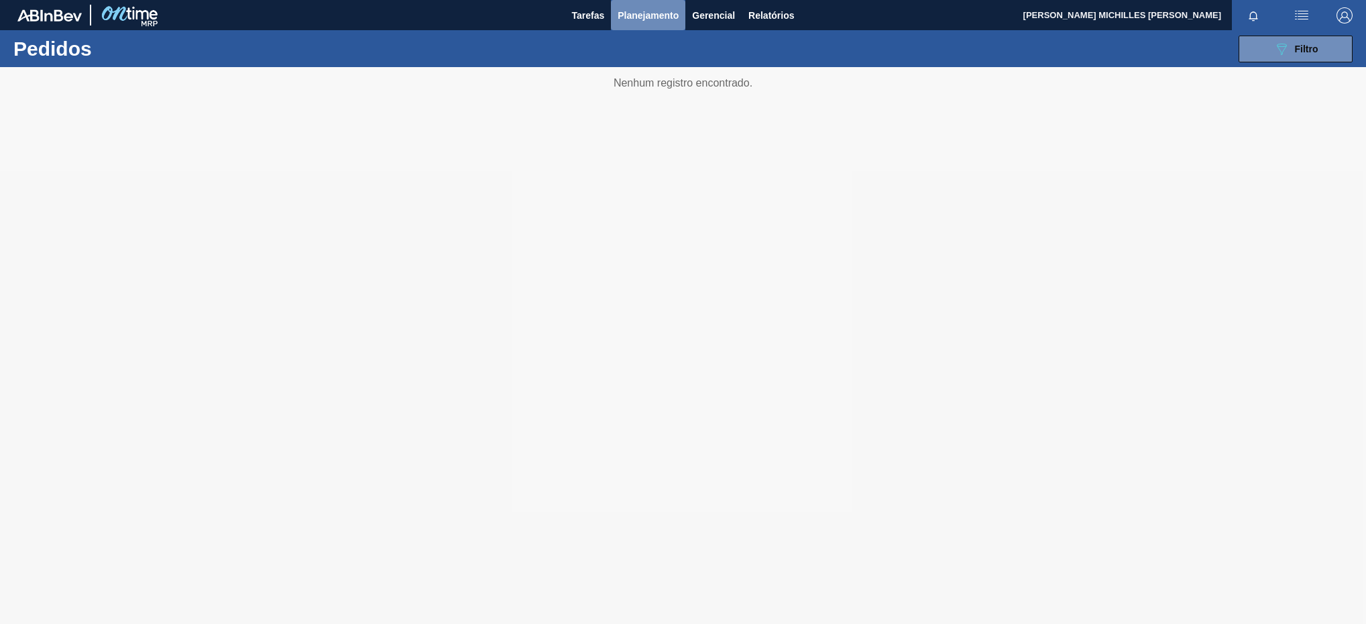
click at [664, 13] on span "Planejamento" at bounding box center [648, 15] width 61 height 16
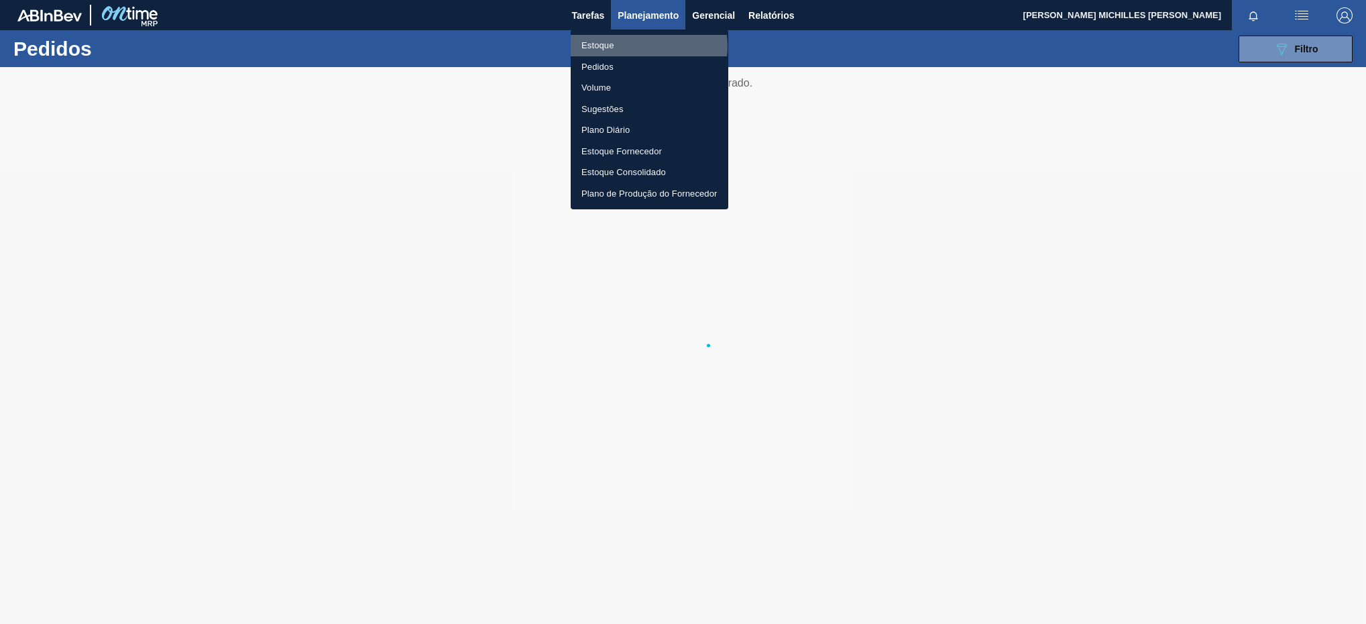
click at [647, 46] on li "Estoque" at bounding box center [650, 45] width 158 height 21
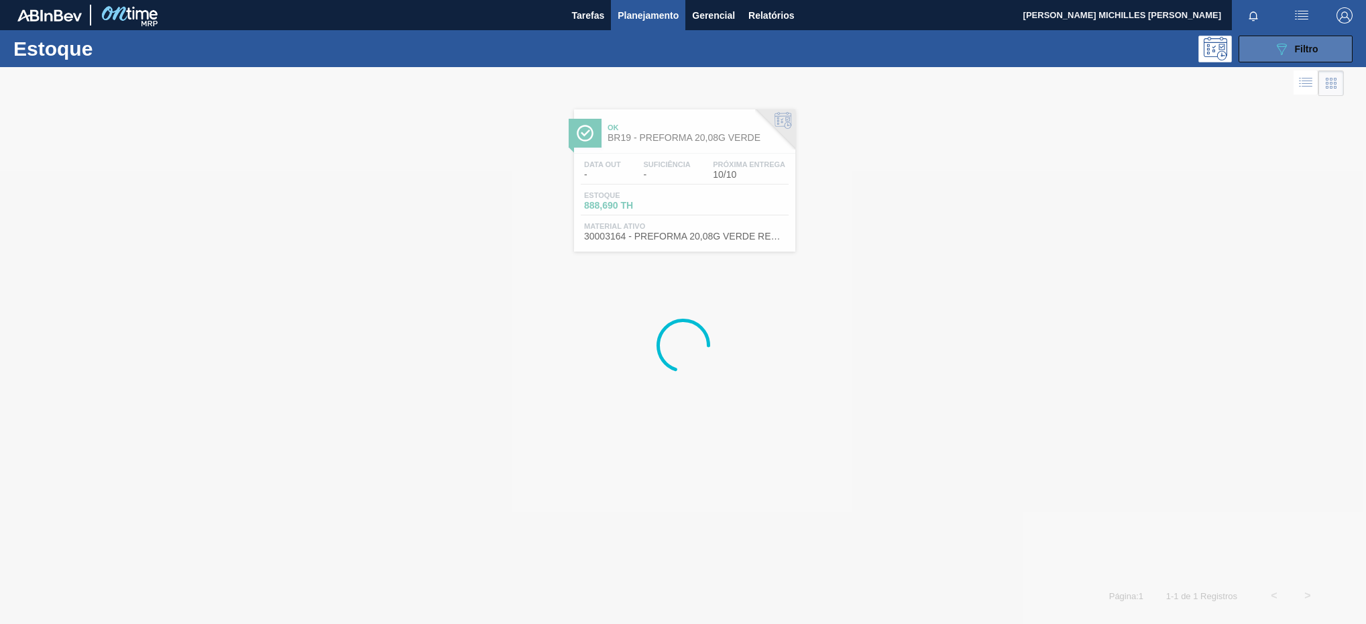
click at [1302, 50] on div "089F7B8B-B2A5-4AFE-B5C0-19BA573D28AC Filtro" at bounding box center [1296, 49] width 45 height 16
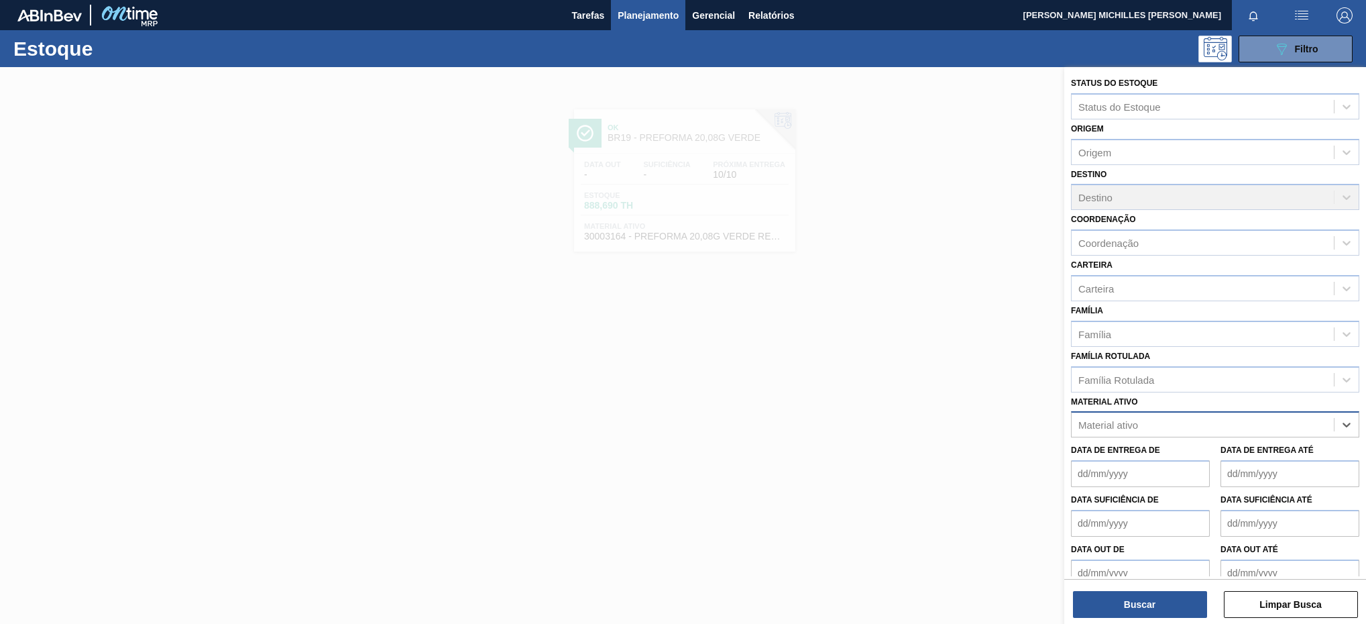
paste ativo "30002729"
type ativo "30002729"
click at [1213, 455] on div "30002729 - KIT;PEPSI COLA;35005*06*02 NF" at bounding box center [1215, 457] width 288 height 25
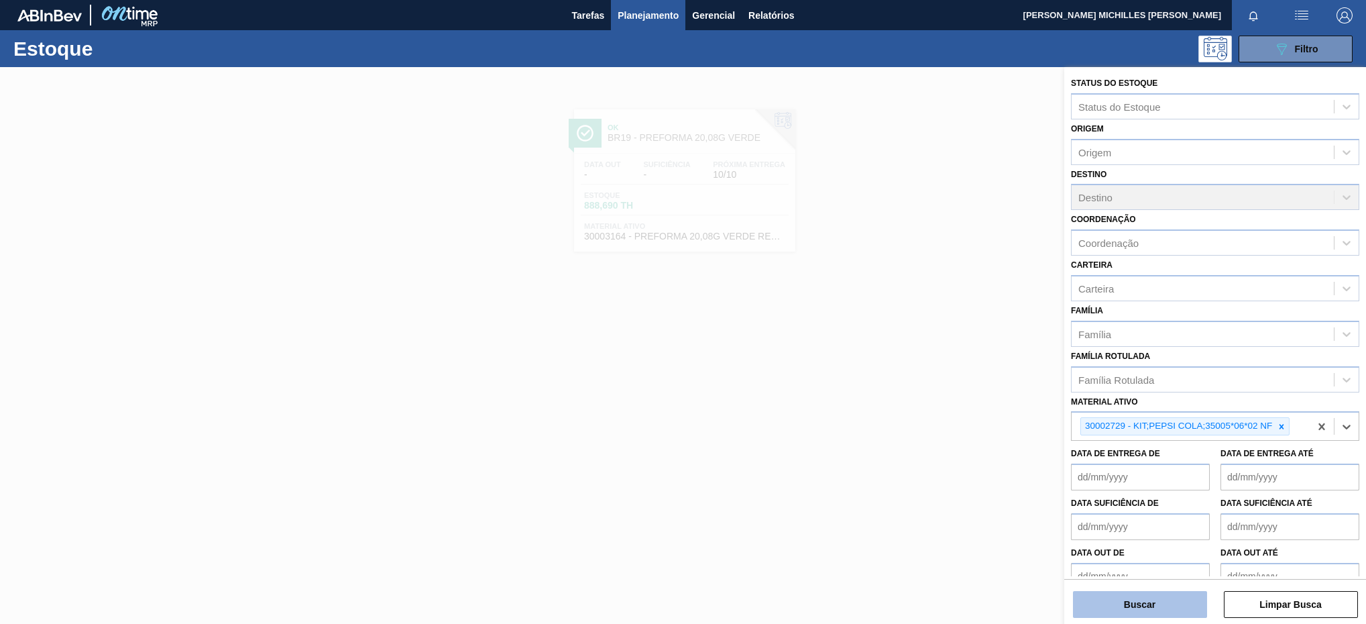
click at [1137, 604] on button "Buscar" at bounding box center [1140, 604] width 134 height 27
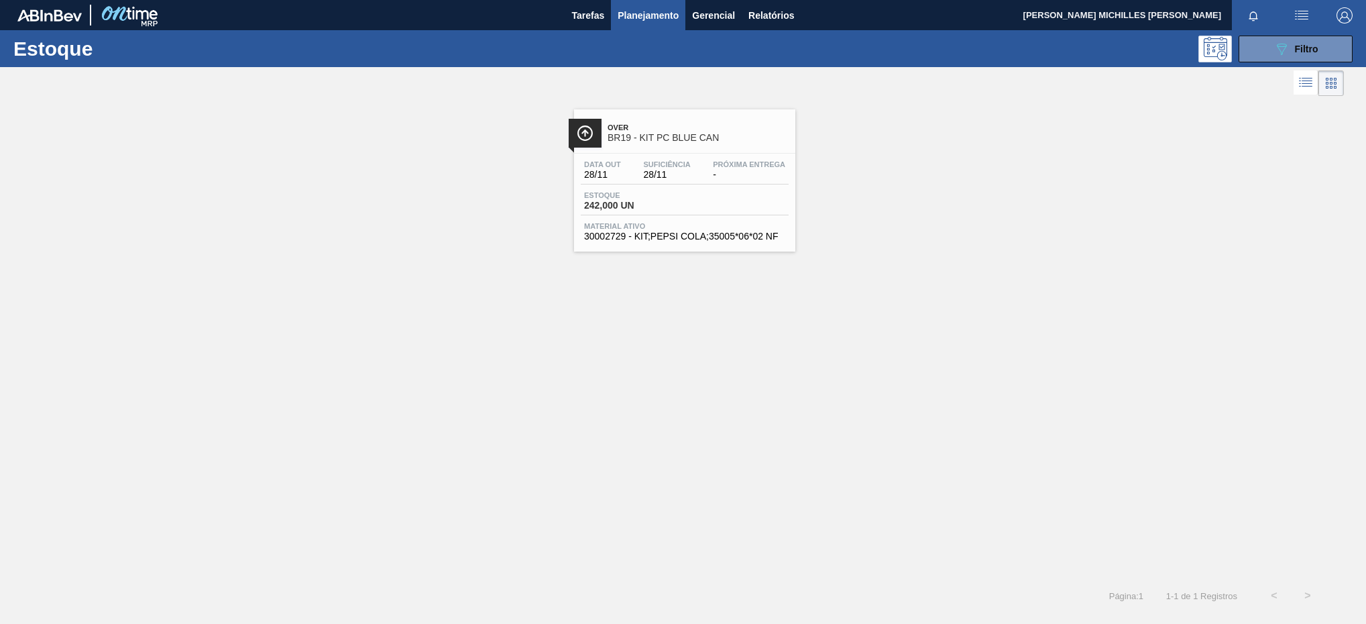
click at [690, 193] on div "Estoque 242,000 UN" at bounding box center [685, 203] width 208 height 24
